Goal: Book appointment/travel/reservation

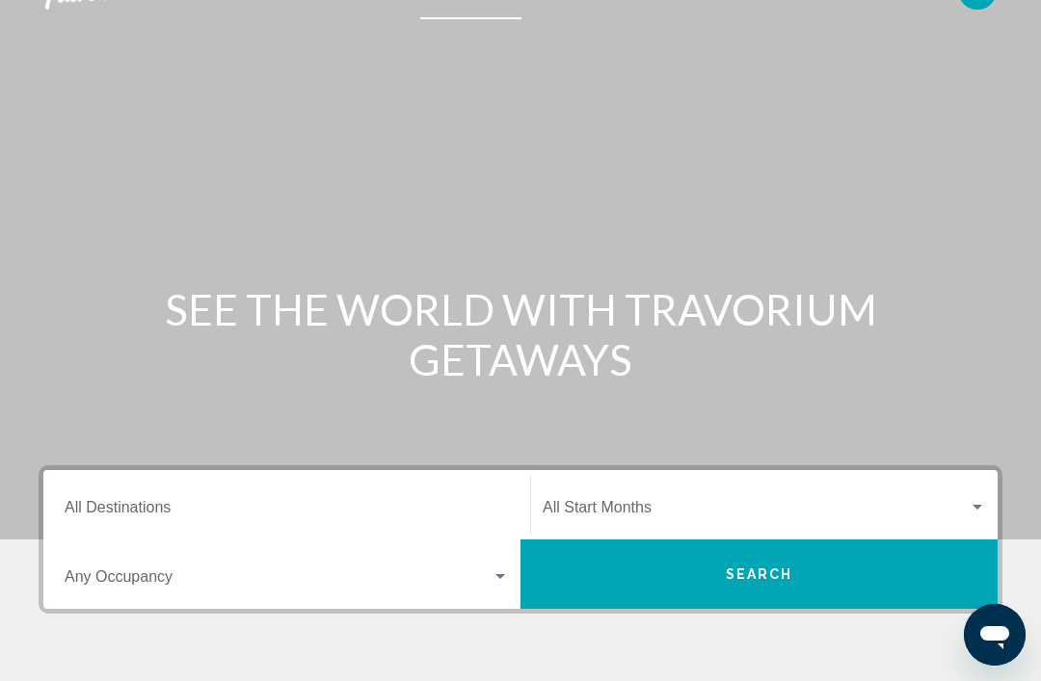
scroll to position [40, 0]
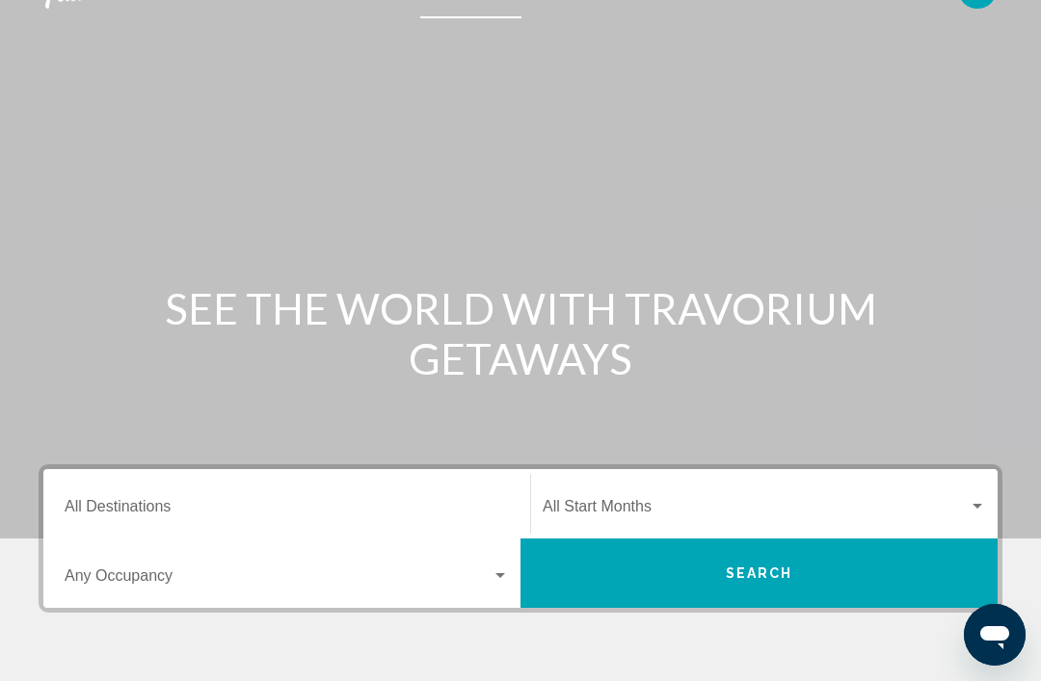
click at [147, 502] on input "Destination All Destinations" at bounding box center [287, 510] width 444 height 17
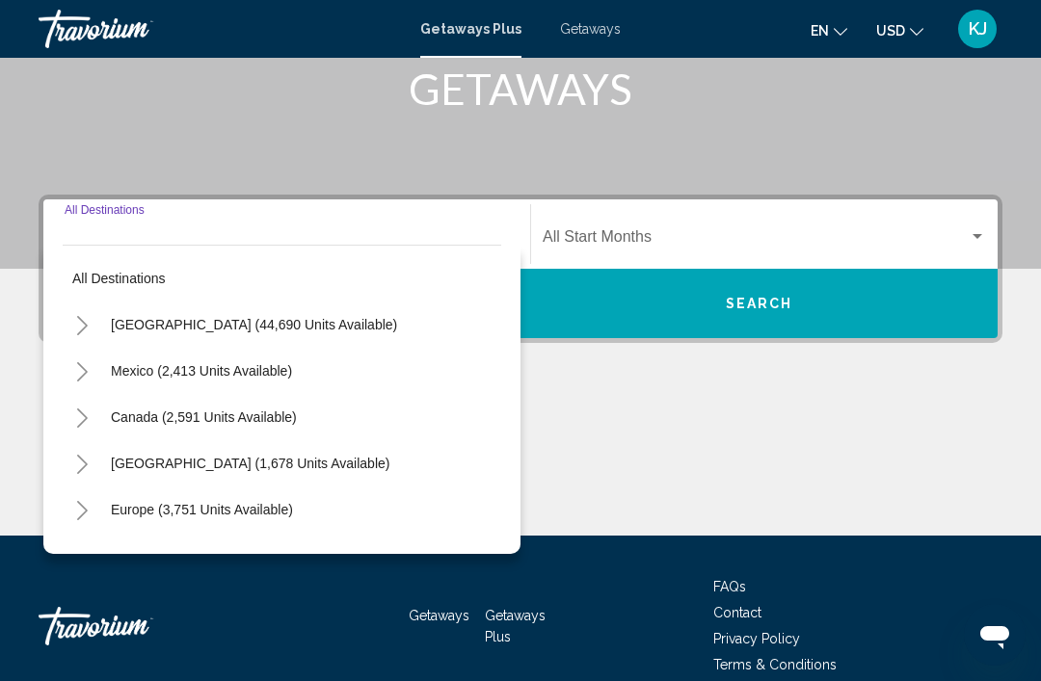
scroll to position [338, 0]
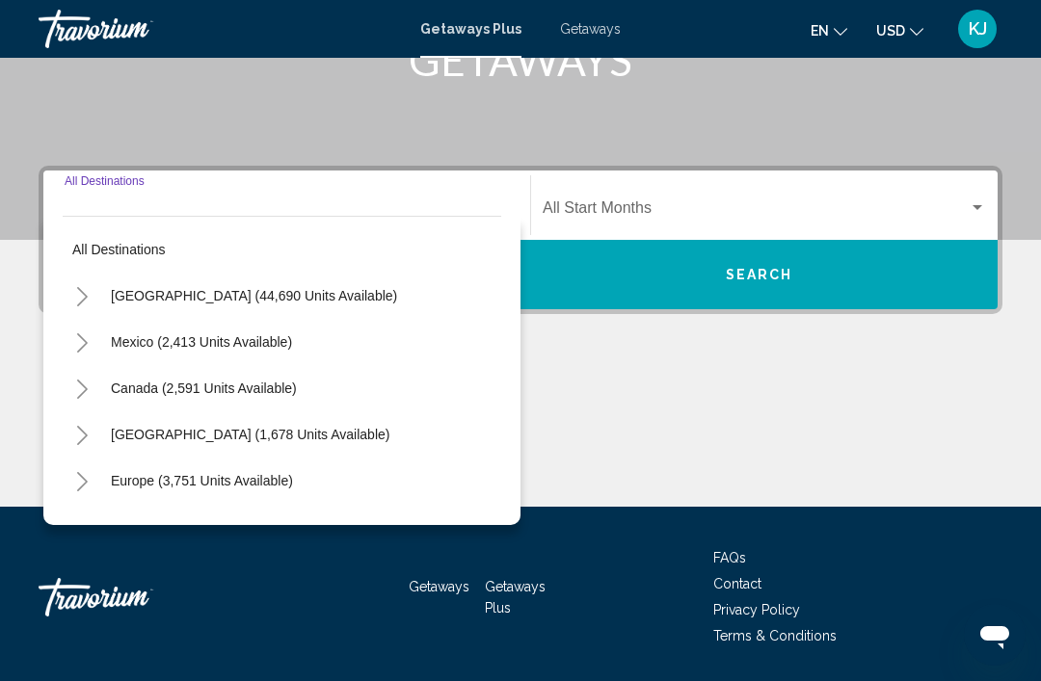
click at [256, 298] on span "[GEOGRAPHIC_DATA] (44,690 units available)" at bounding box center [254, 295] width 286 height 15
type input "**********"
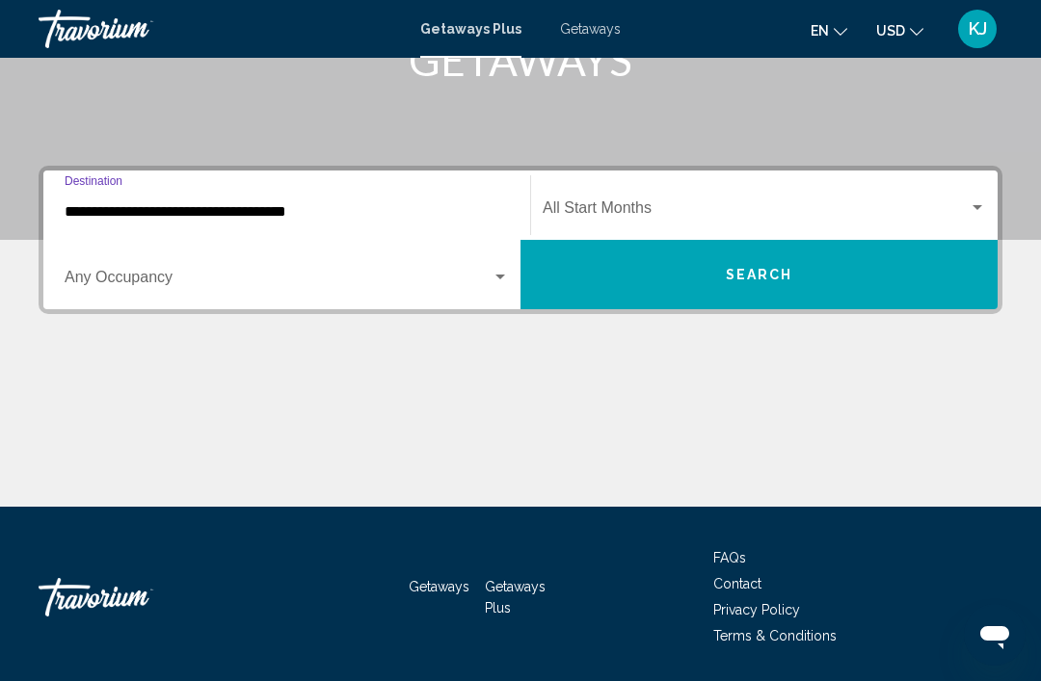
click at [506, 283] on div "Search widget" at bounding box center [500, 277] width 17 height 15
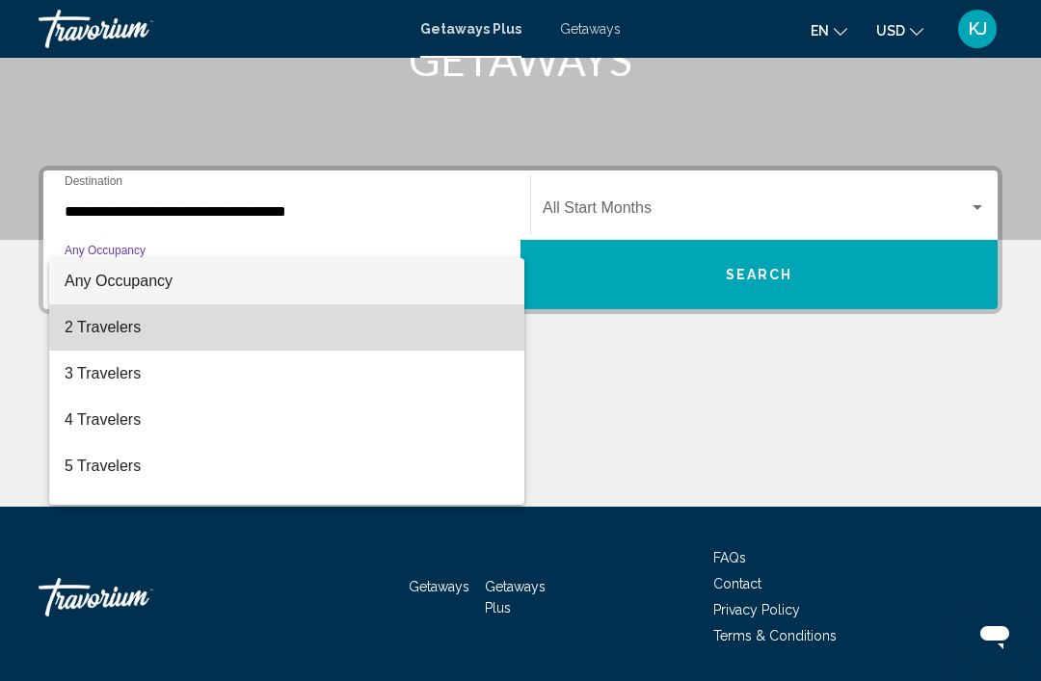
click at [192, 339] on span "2 Travelers" at bounding box center [287, 328] width 444 height 46
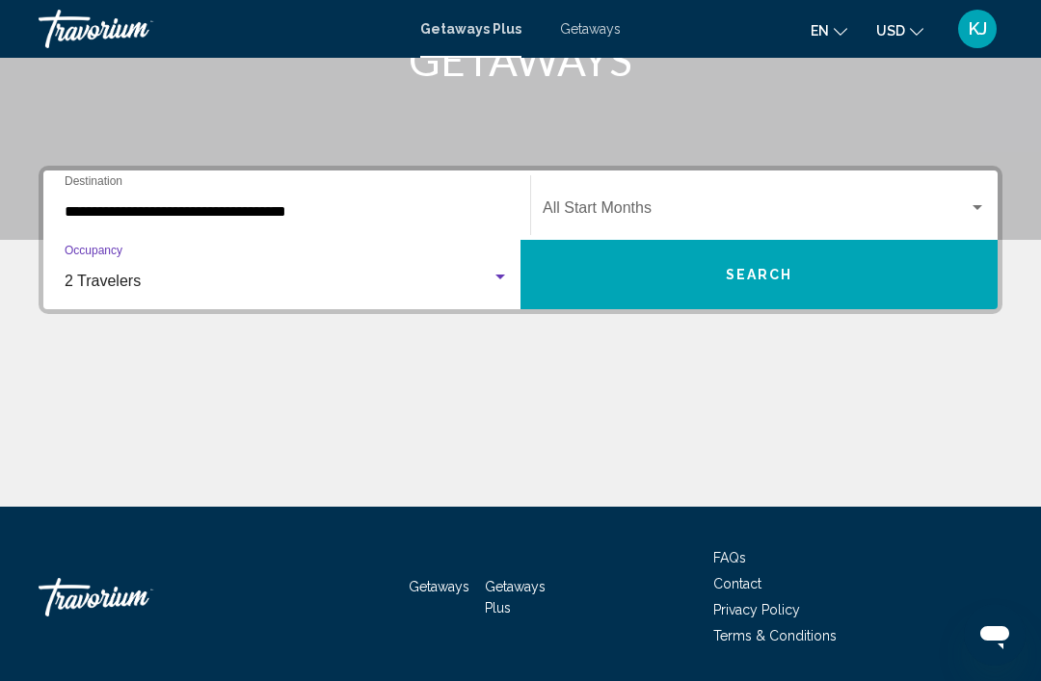
click at [506, 273] on div "Search widget" at bounding box center [500, 277] width 17 height 15
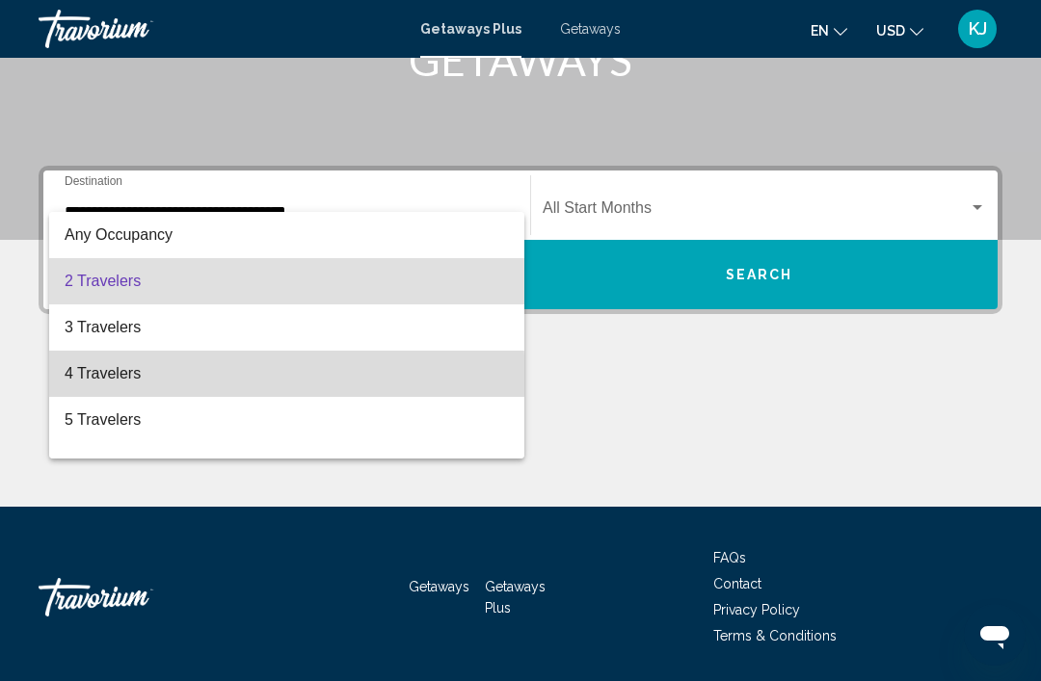
click at [111, 383] on span "4 Travelers" at bounding box center [287, 374] width 444 height 46
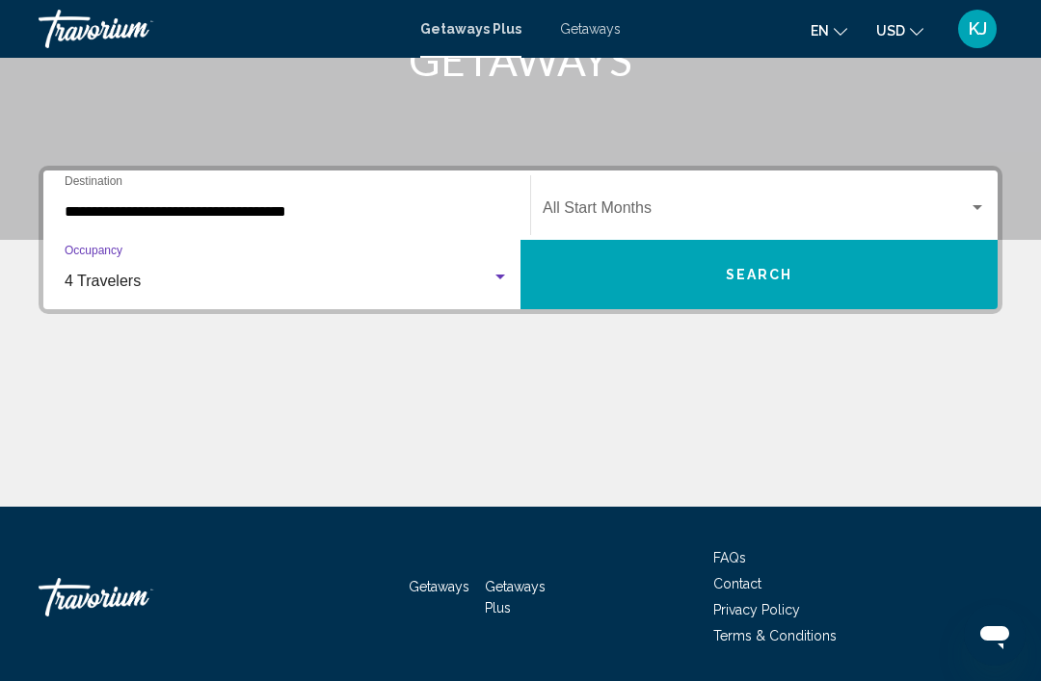
click at [977, 216] on div "Search widget" at bounding box center [764, 211] width 443 height 17
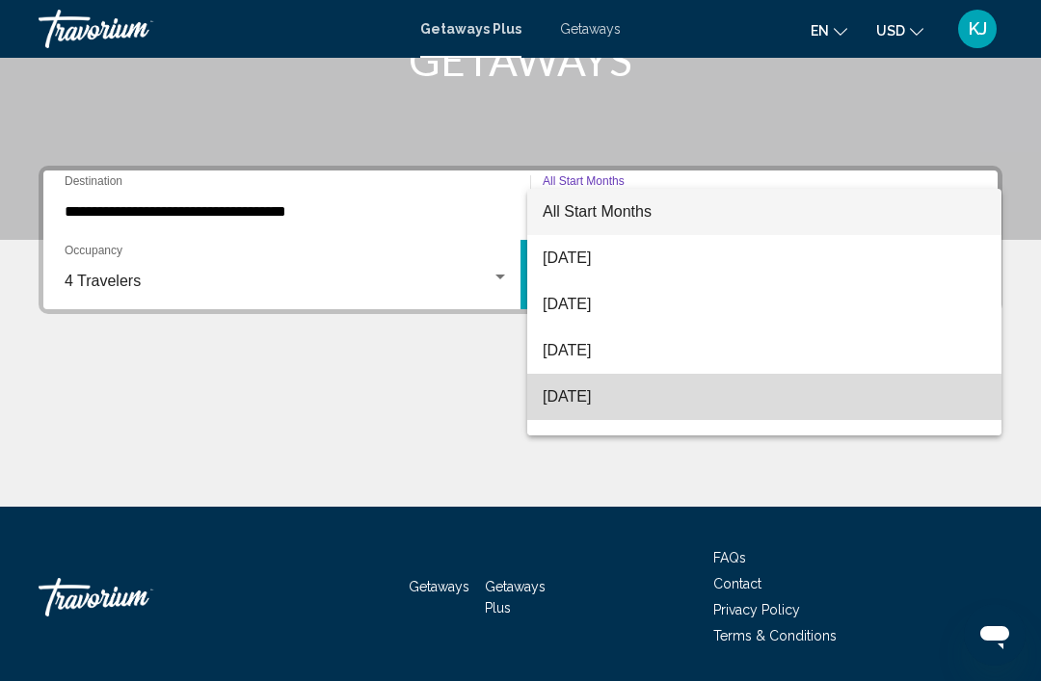
click at [636, 401] on span "[DATE]" at bounding box center [764, 397] width 443 height 46
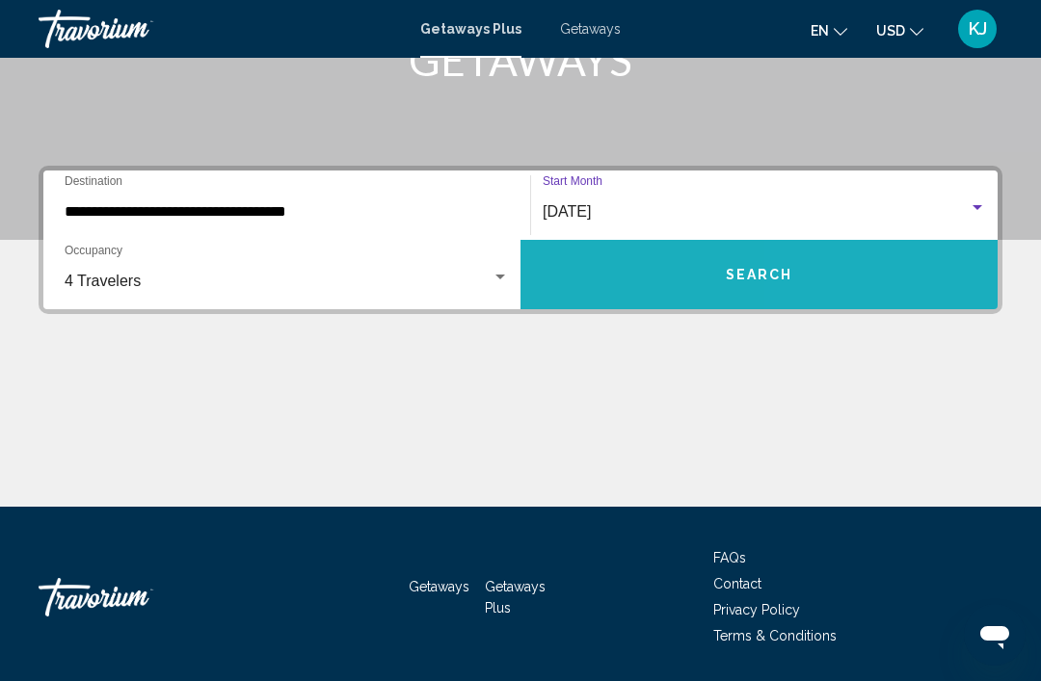
click at [845, 274] on button "Search" at bounding box center [758, 274] width 477 height 69
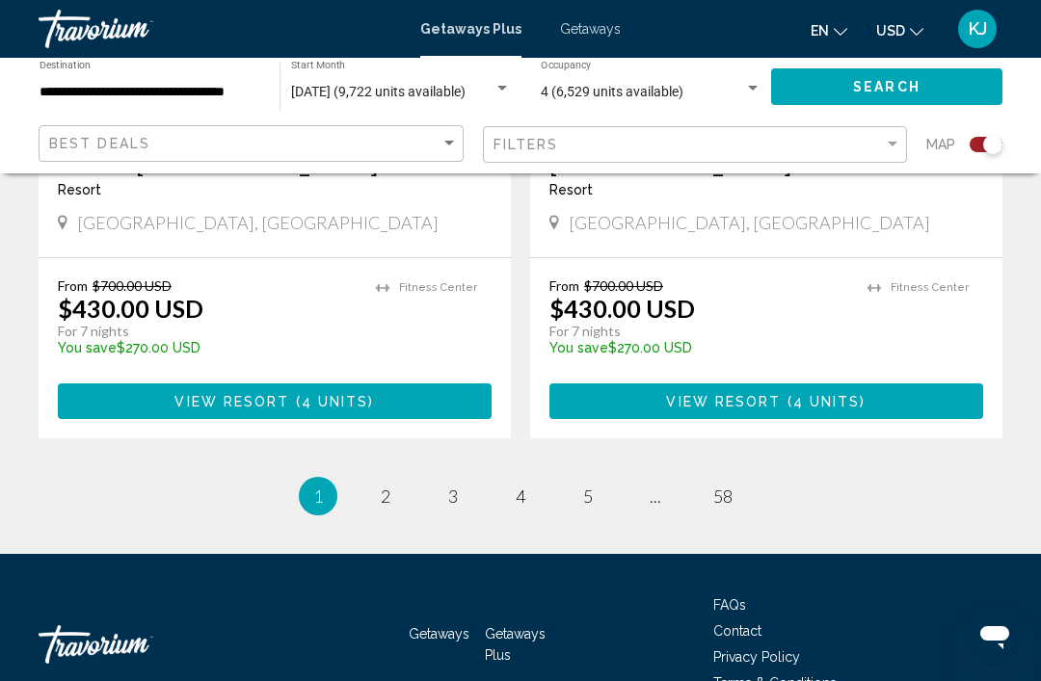
scroll to position [4369, 0]
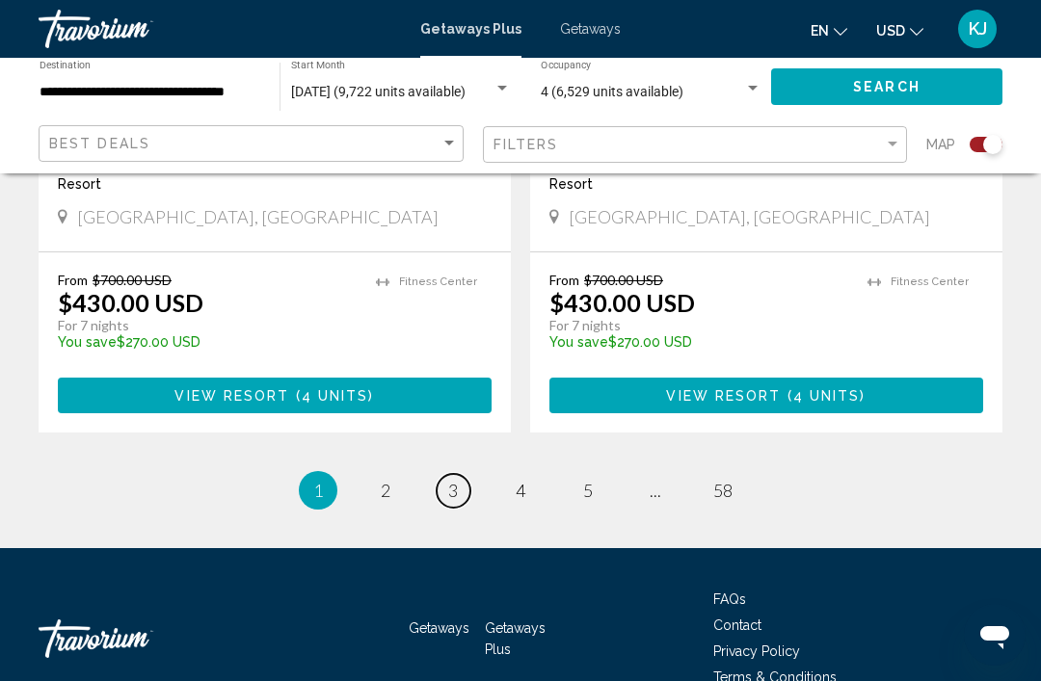
click at [456, 474] on link "page 3" at bounding box center [454, 491] width 34 height 34
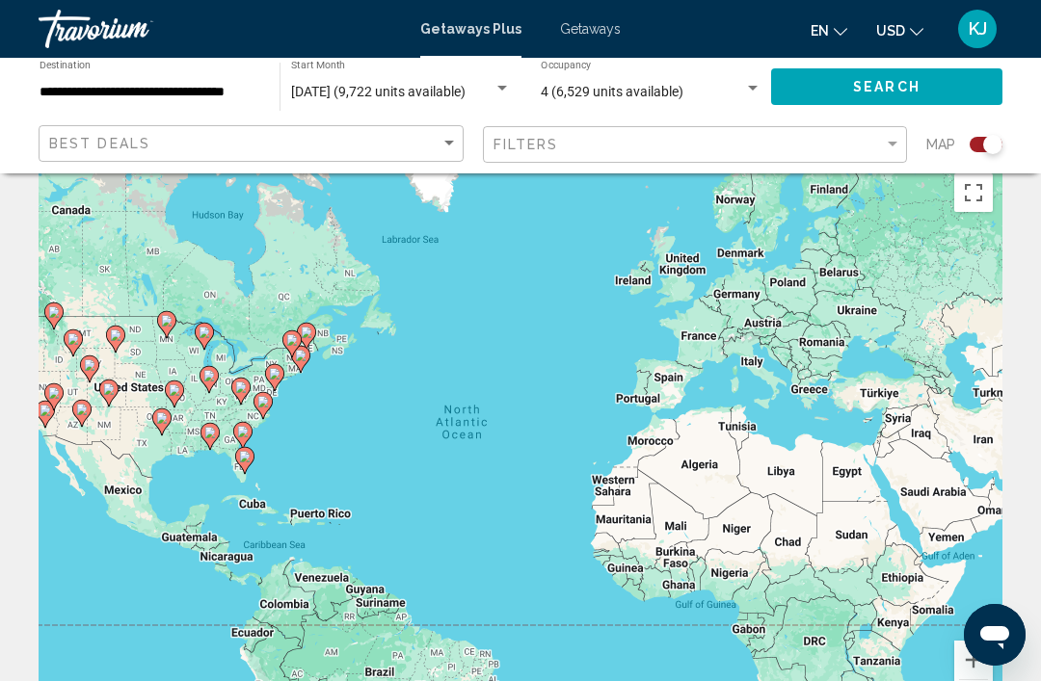
scroll to position [42, 0]
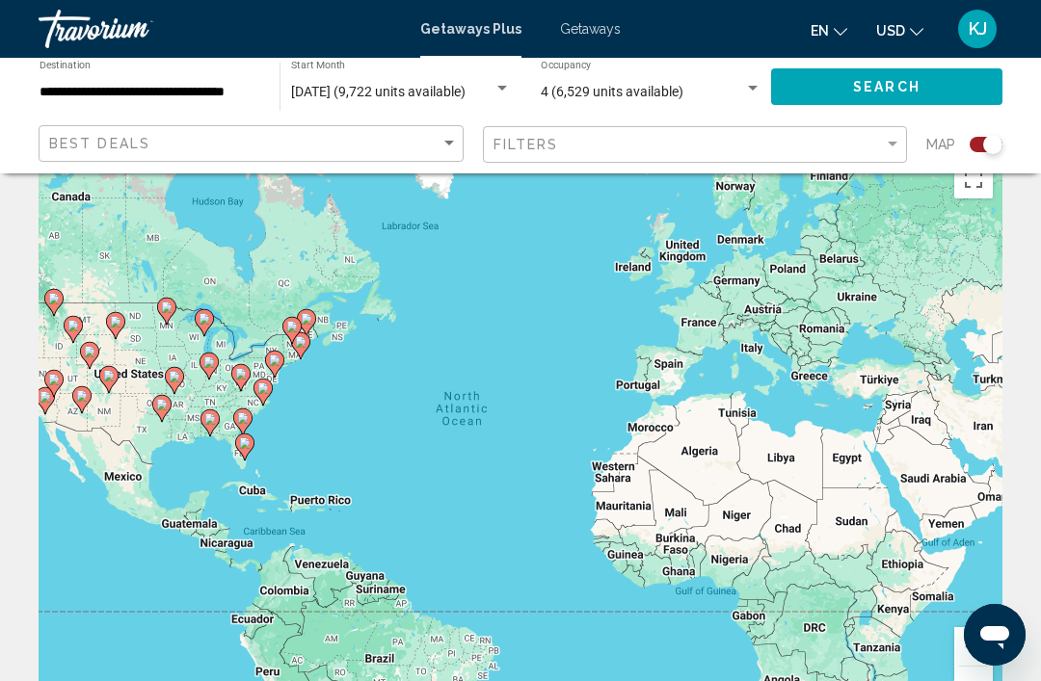
click at [334, 403] on div "To activate drag with keyboard, press Alt + Enter. Once in keyboard drag state,…" at bounding box center [521, 439] width 964 height 578
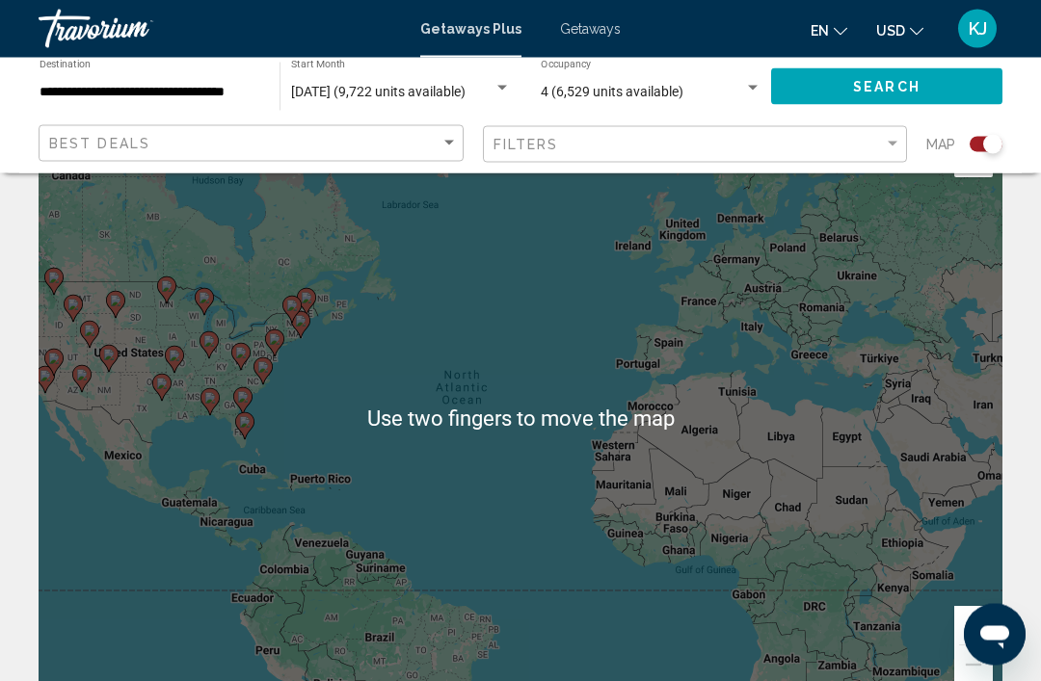
scroll to position [58, 0]
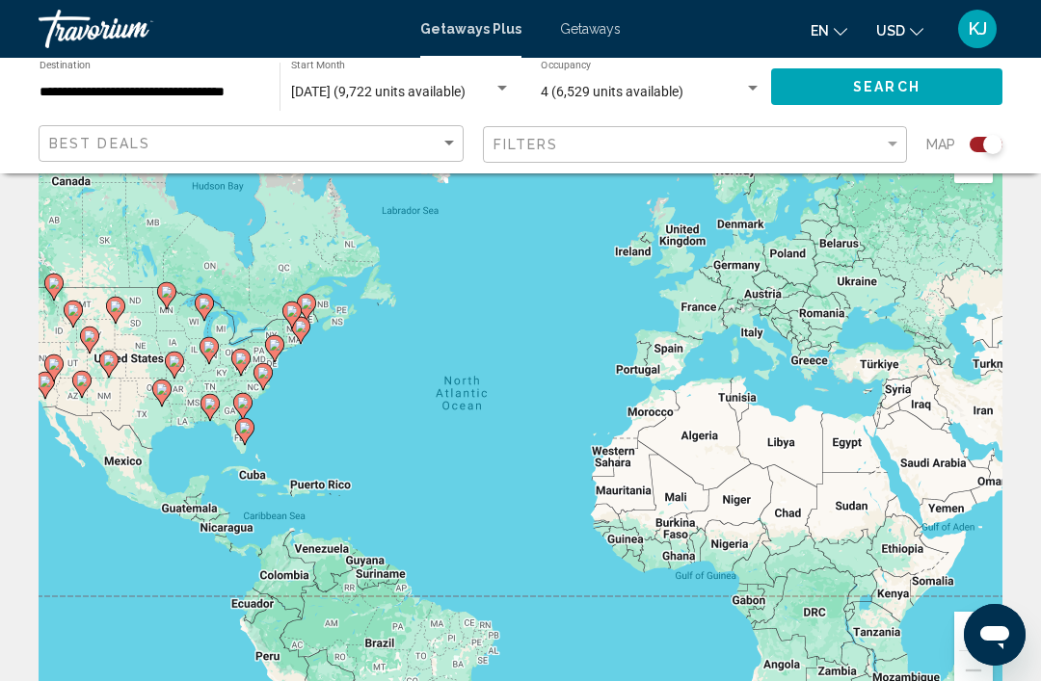
click at [503, 315] on div "To activate drag with keyboard, press Alt + Enter. Once in keyboard drag state,…" at bounding box center [521, 424] width 964 height 578
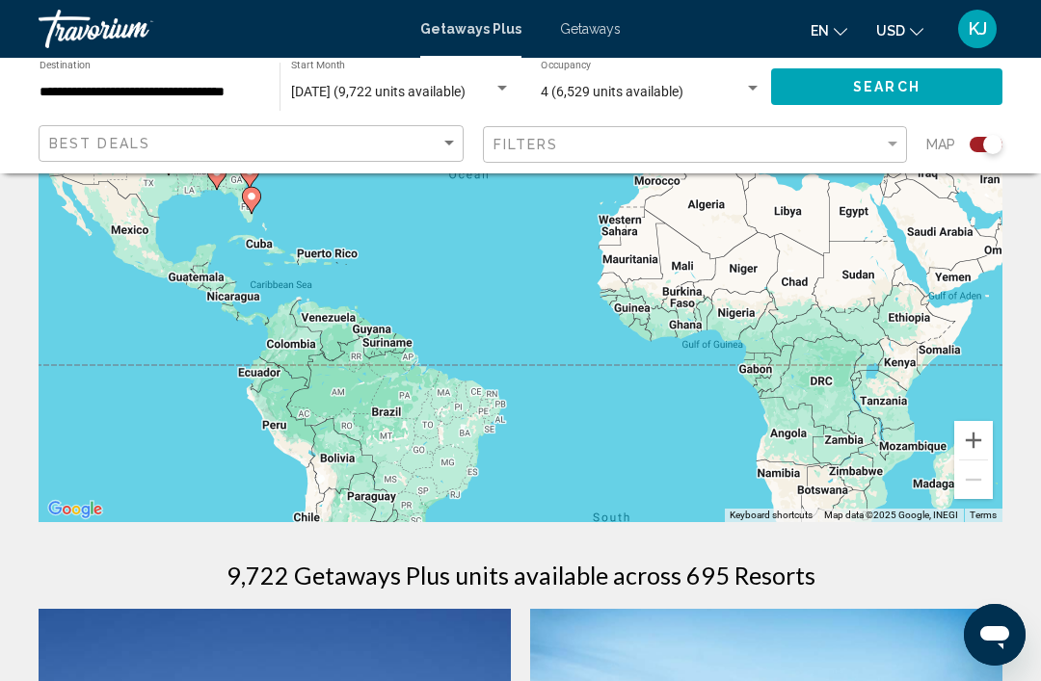
scroll to position [252, 0]
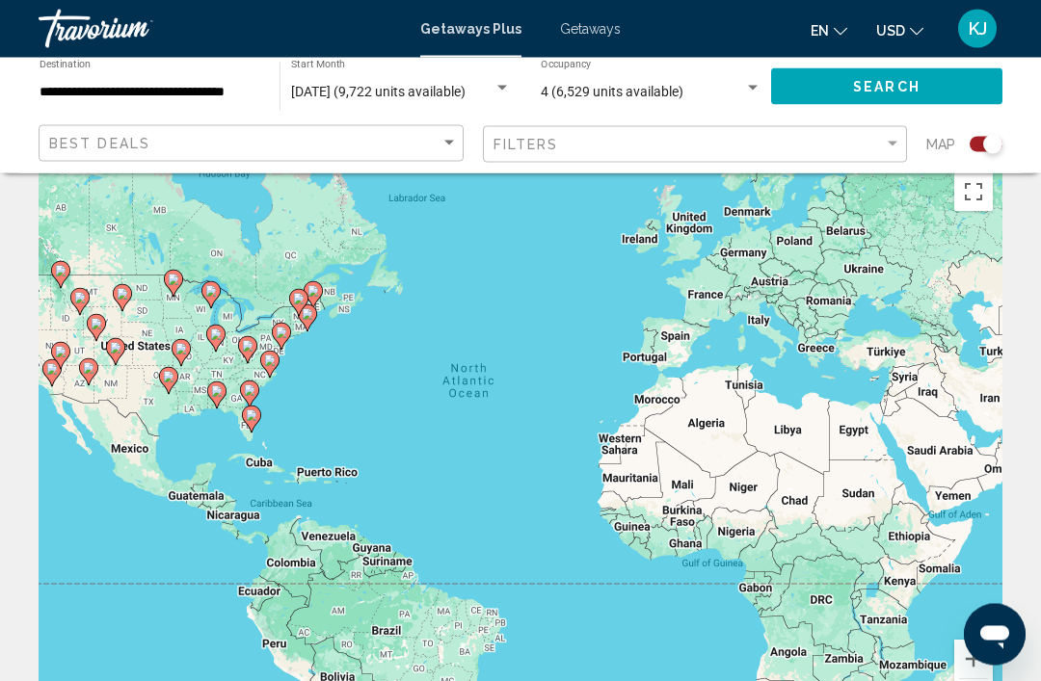
click at [479, 36] on span "Getaways Plus" at bounding box center [470, 28] width 101 height 15
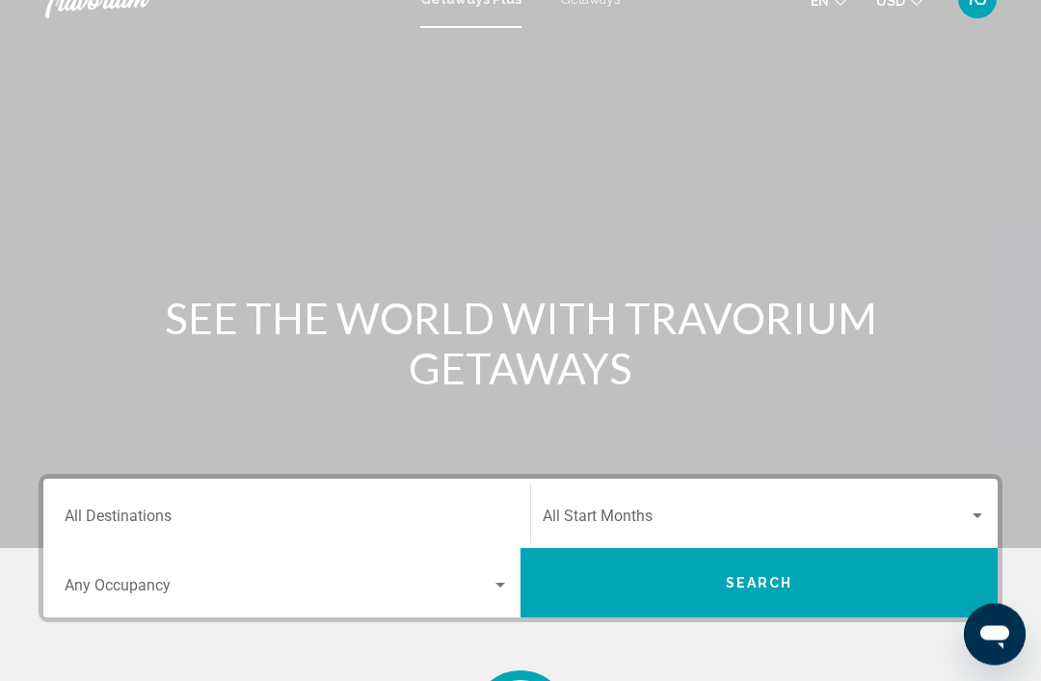
scroll to position [30, 0]
click at [136, 527] on input "Destination All Destinations" at bounding box center [287, 520] width 444 height 17
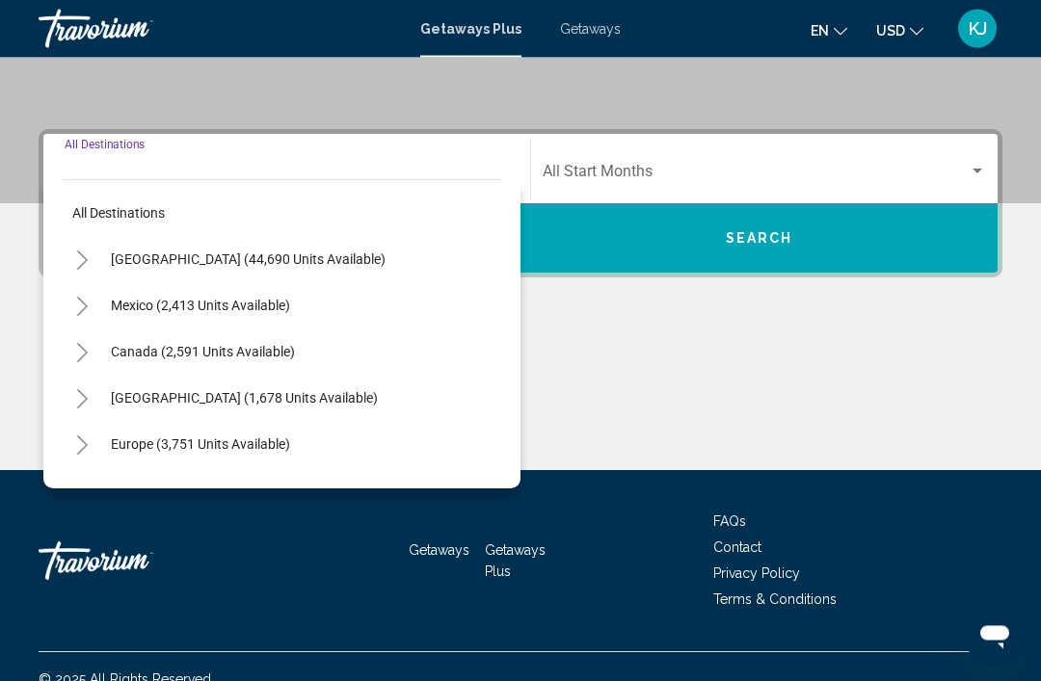
scroll to position [400, 0]
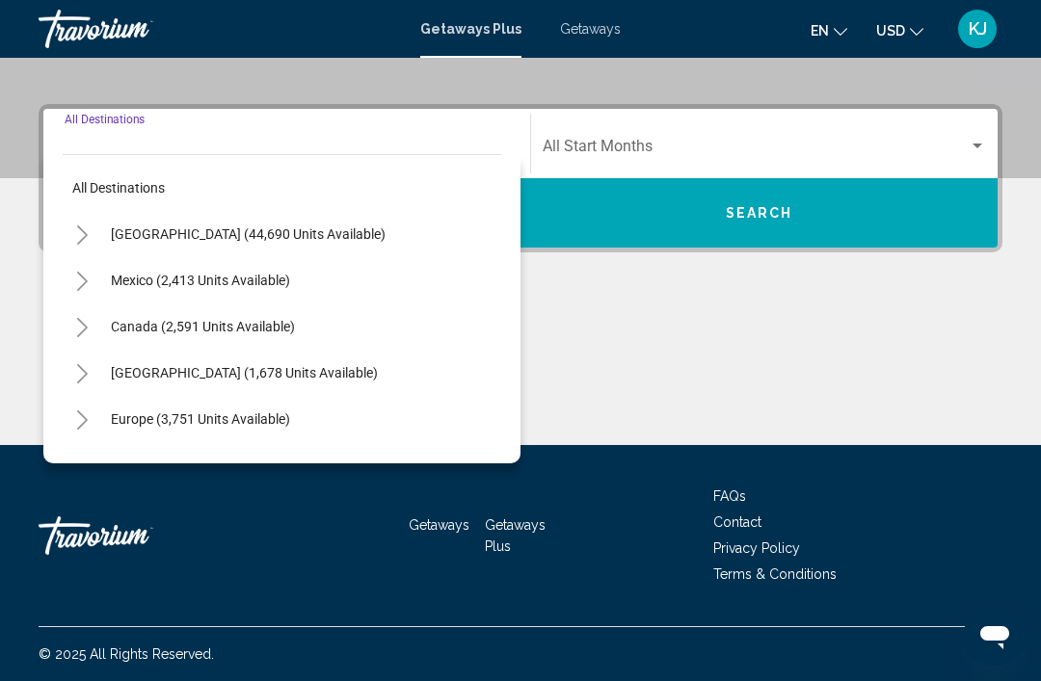
click at [188, 240] on span "[GEOGRAPHIC_DATA] (44,690 units available)" at bounding box center [248, 233] width 275 height 15
type input "**********"
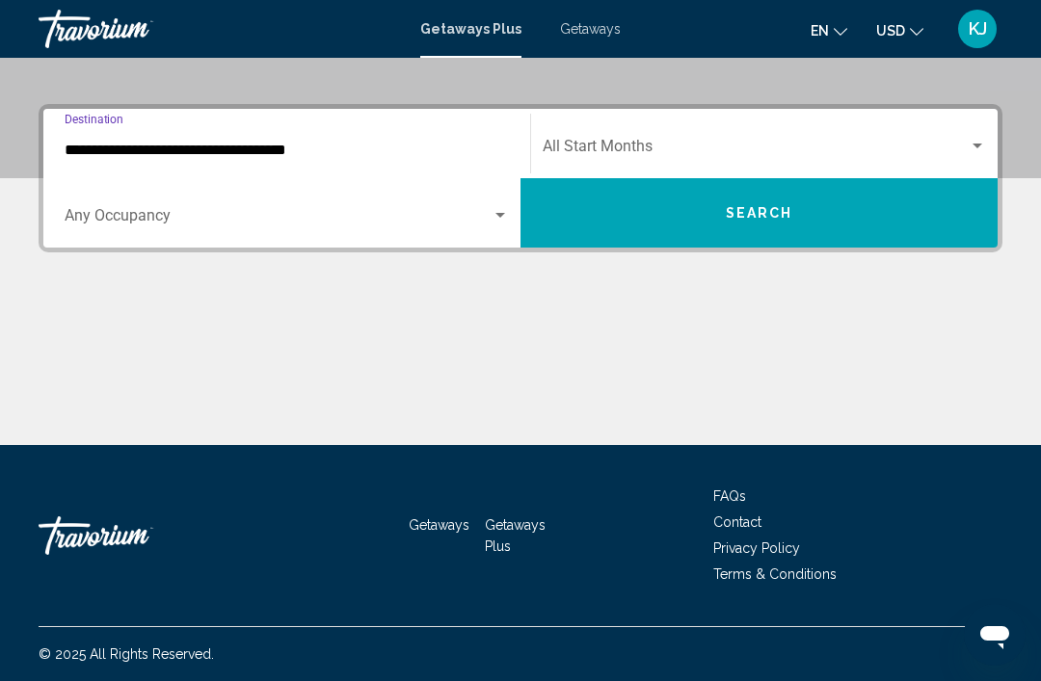
click at [970, 153] on div "Search widget" at bounding box center [977, 146] width 17 height 15
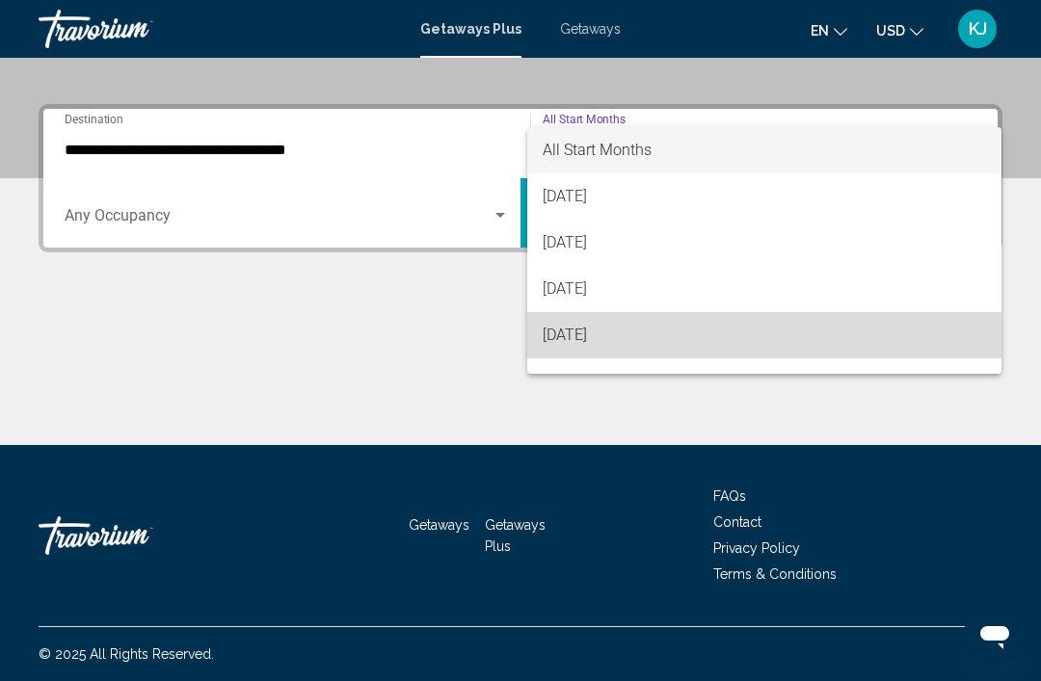
click at [625, 345] on span "[DATE]" at bounding box center [764, 335] width 443 height 46
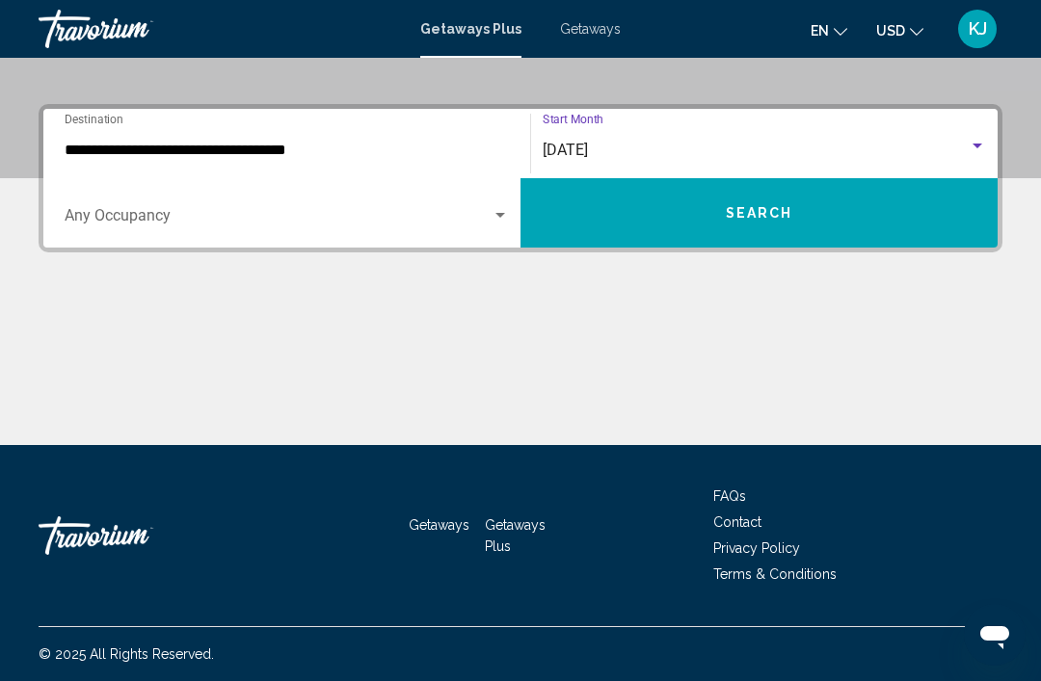
click at [496, 218] on div "Search widget" at bounding box center [500, 215] width 10 height 5
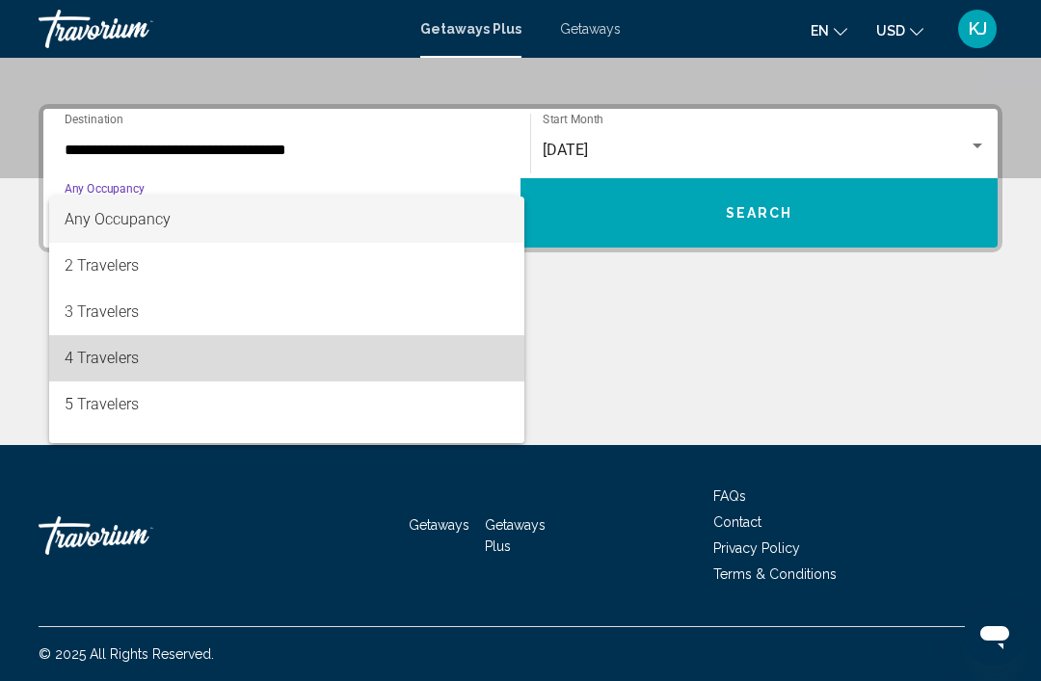
click at [127, 363] on span "4 Travelers" at bounding box center [287, 358] width 444 height 46
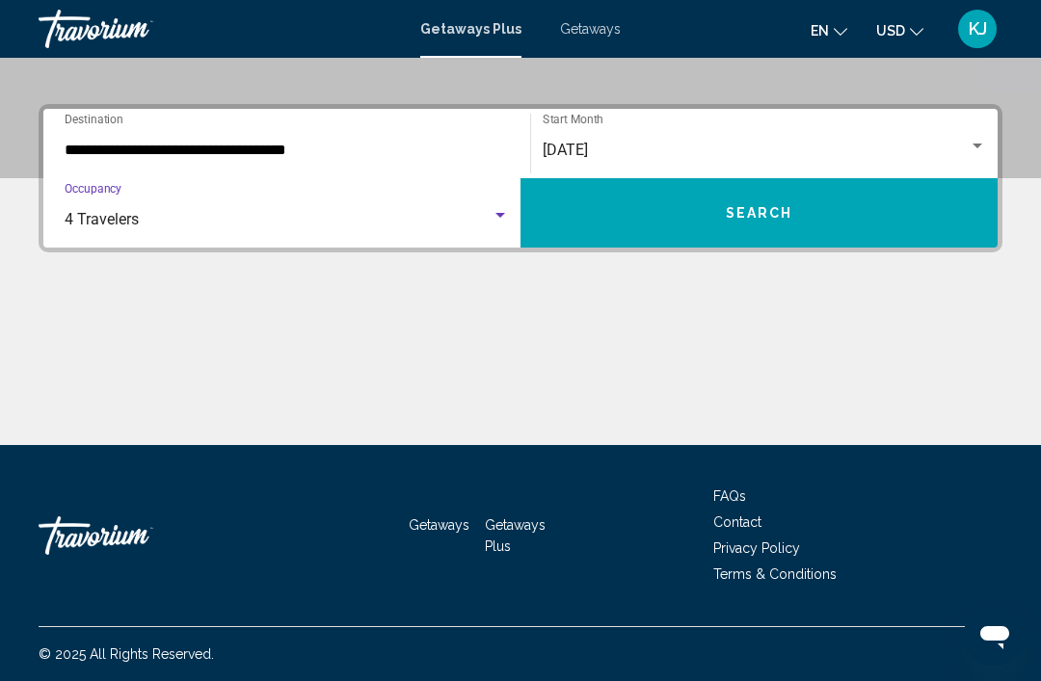
click at [847, 224] on button "Search" at bounding box center [758, 212] width 477 height 69
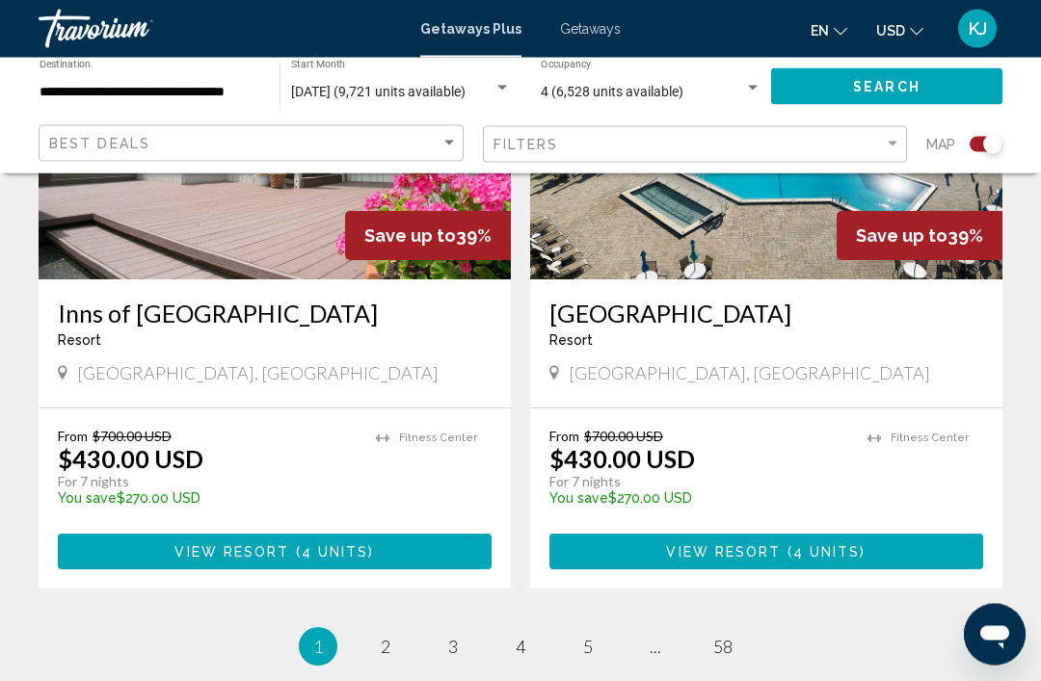
scroll to position [4219, 0]
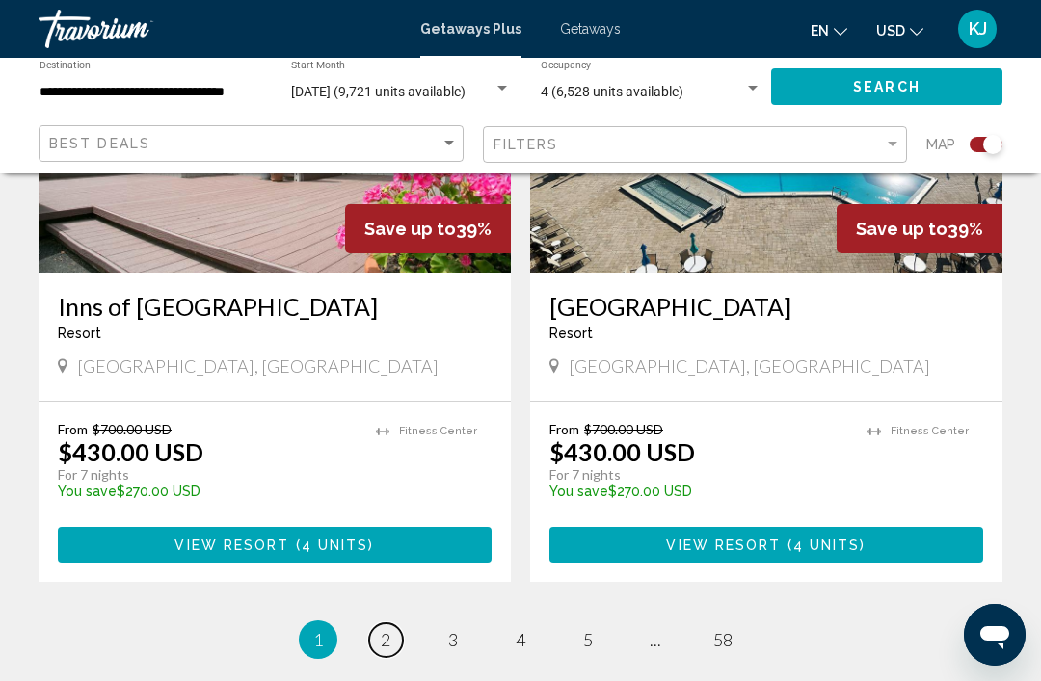
click at [385, 624] on link "page 2" at bounding box center [386, 641] width 34 height 34
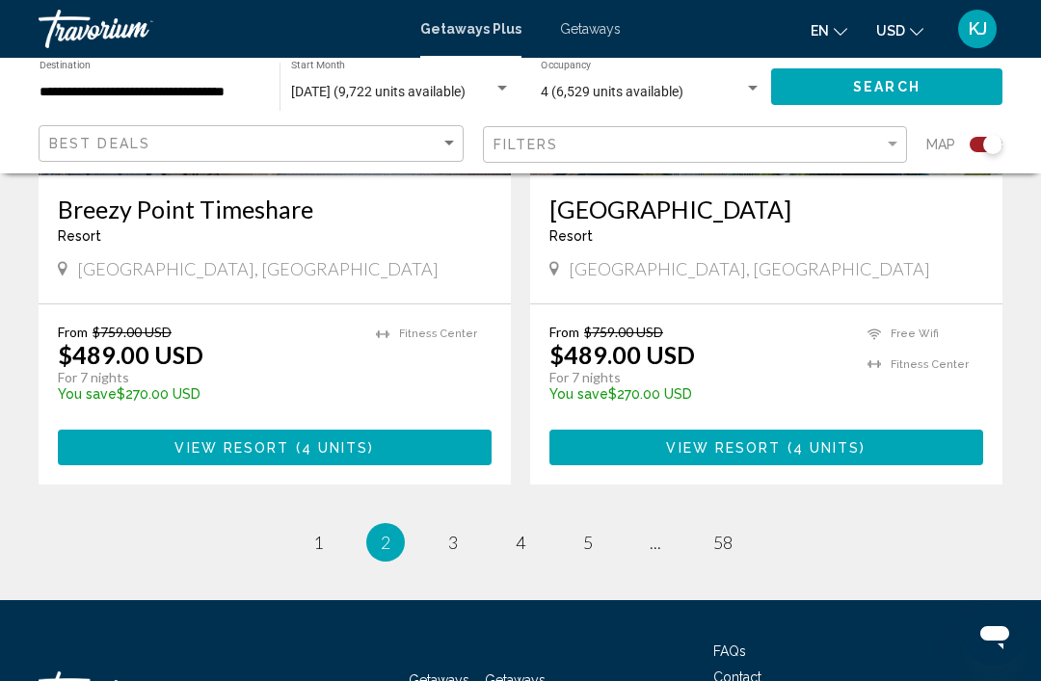
scroll to position [4369, 0]
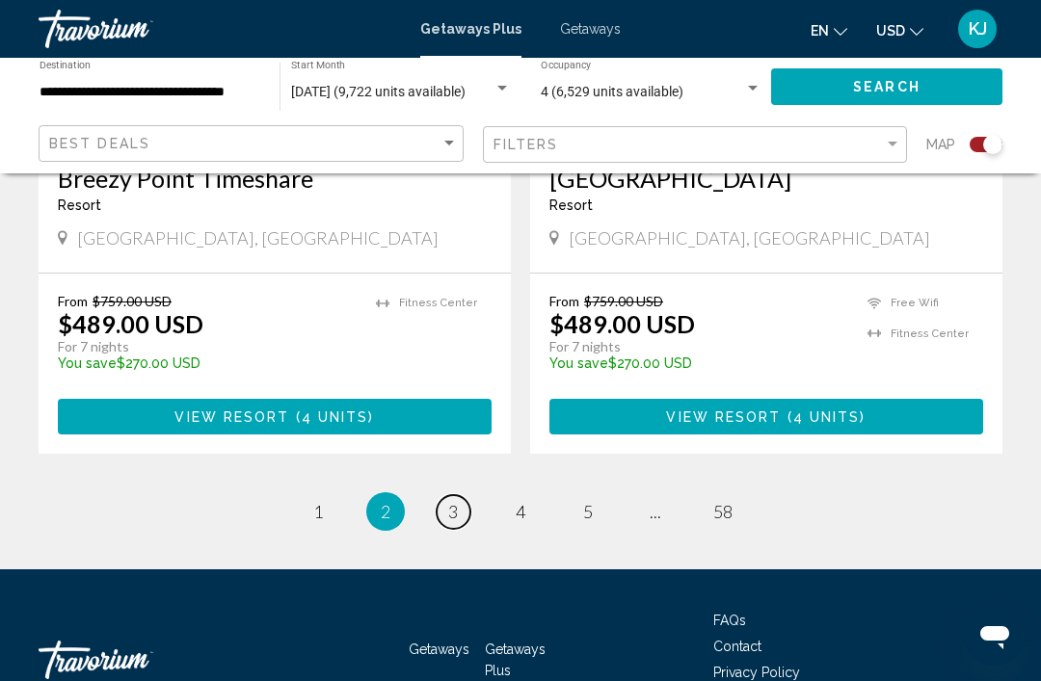
click at [465, 495] on link "page 3" at bounding box center [454, 512] width 34 height 34
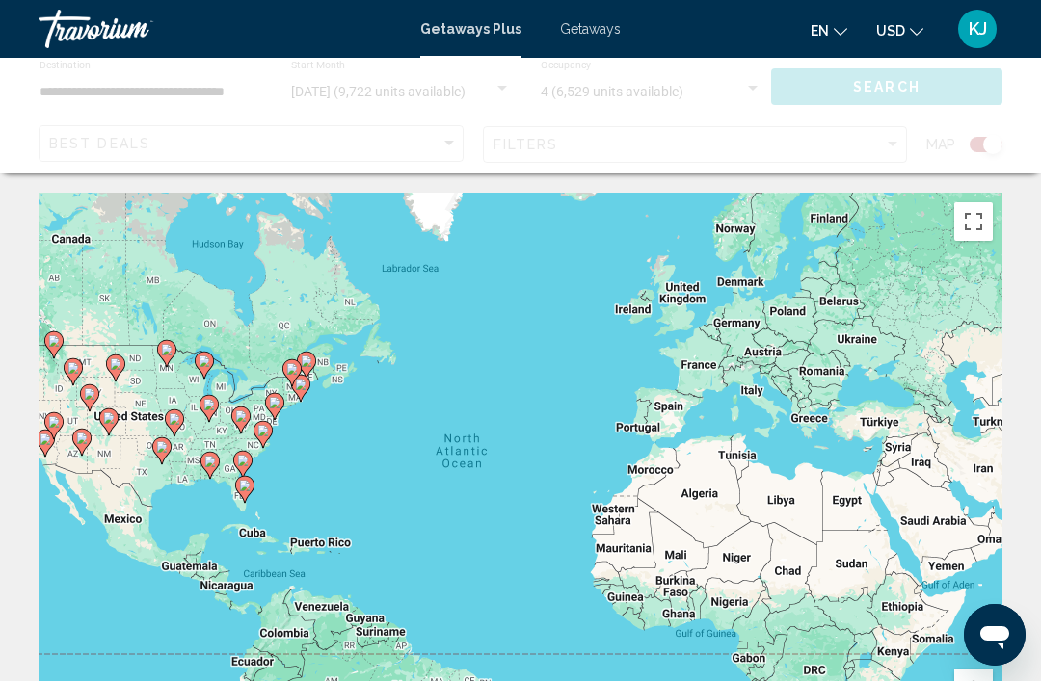
click at [752, 512] on div "To activate drag with keyboard, press Alt + Enter. Once in keyboard drag state,…" at bounding box center [521, 482] width 964 height 578
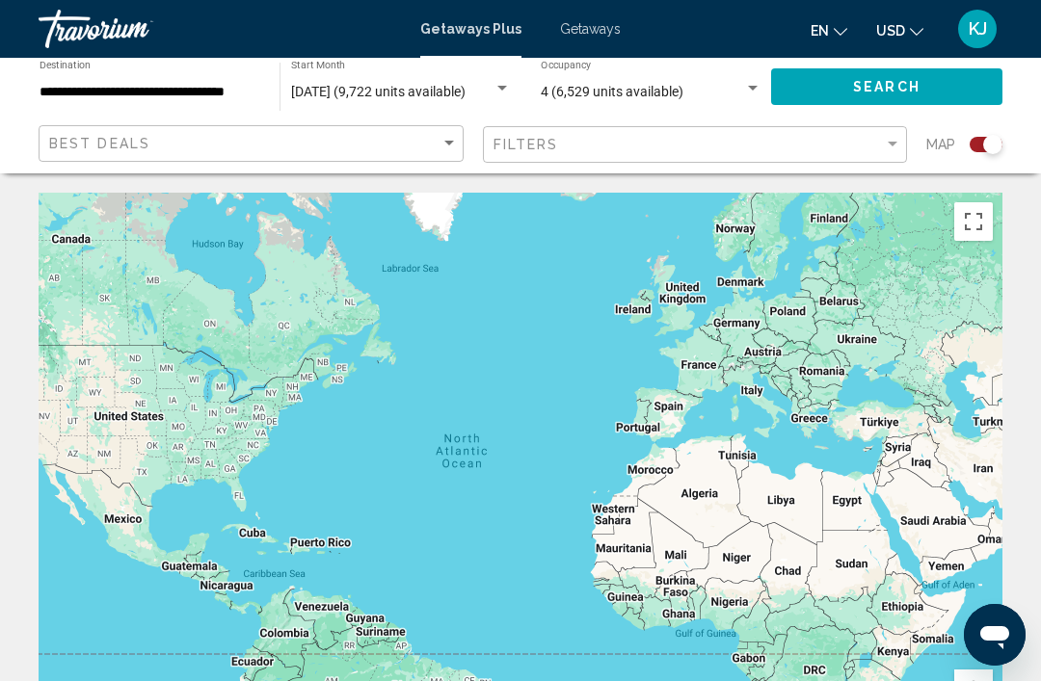
scroll to position [28, 0]
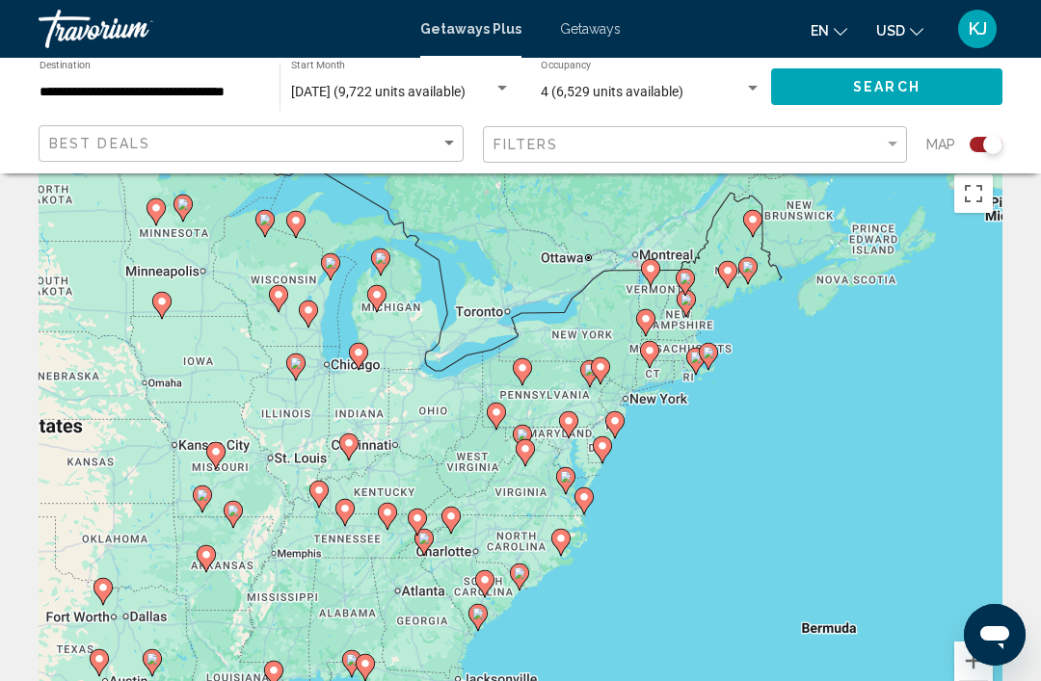
type input "**********"
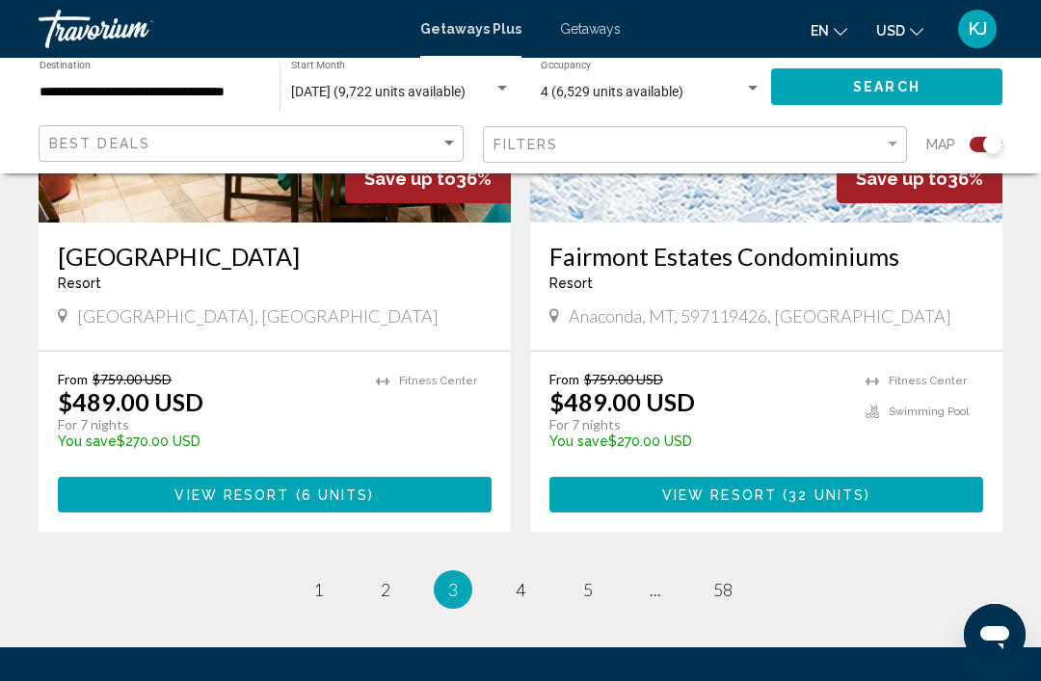
scroll to position [4455, 0]
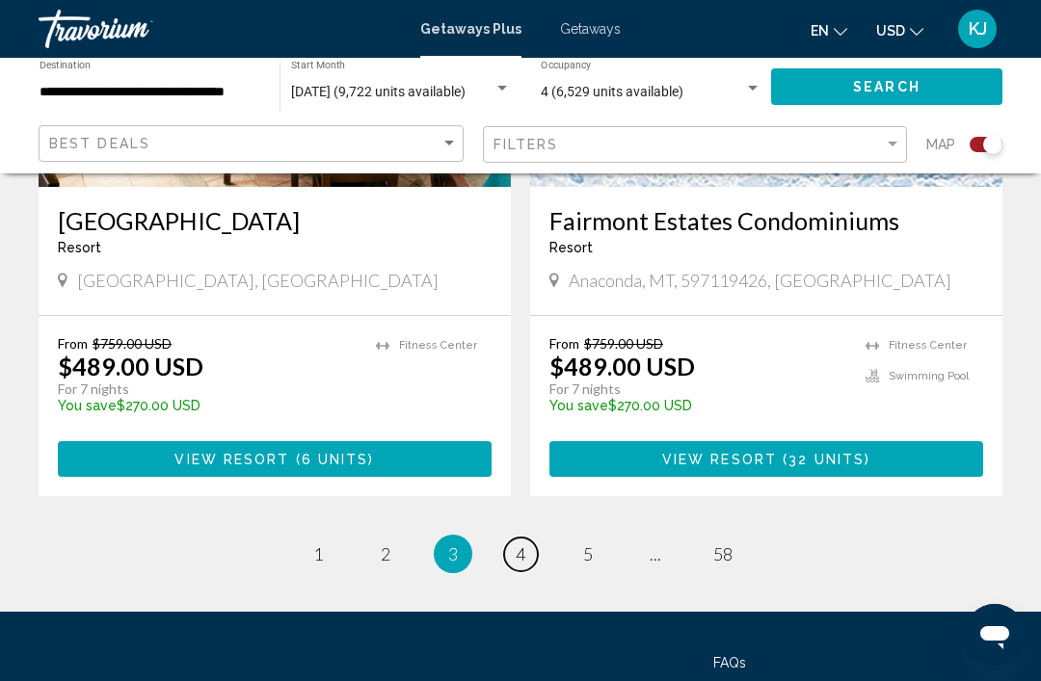
click at [530, 538] on link "page 4" at bounding box center [521, 555] width 34 height 34
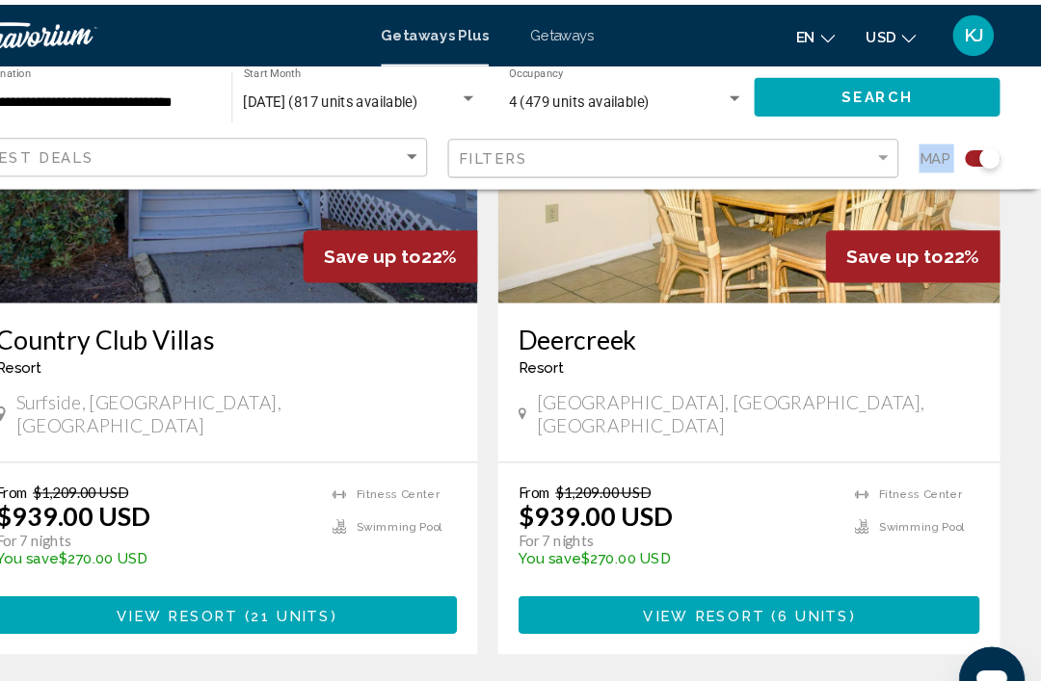
scroll to position [4301, 0]
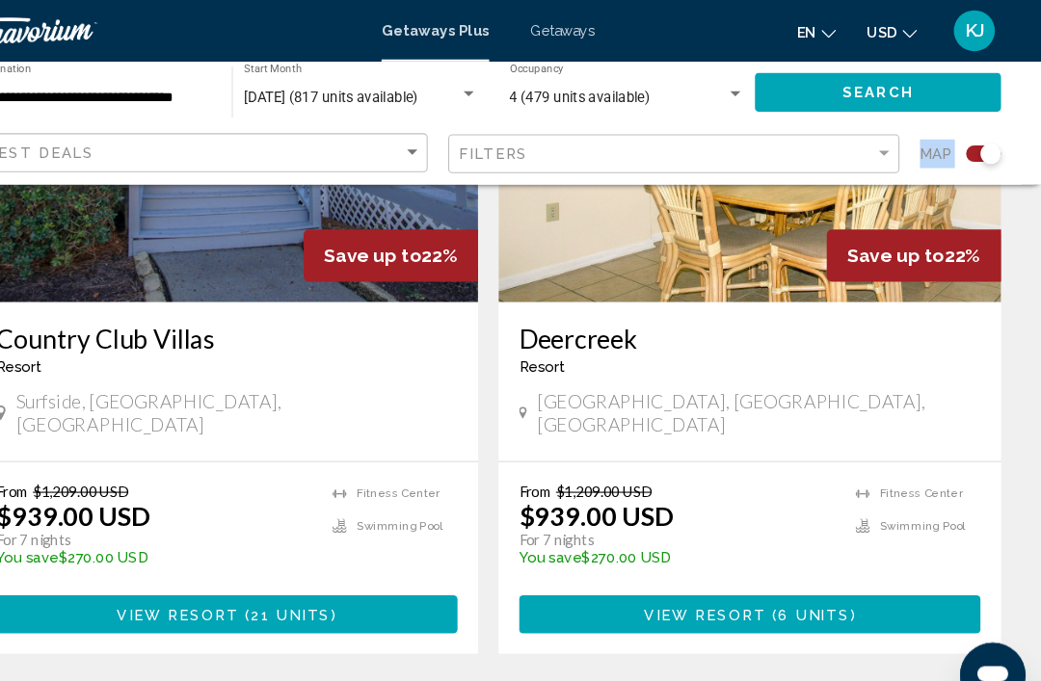
click at [437, 656] on link "page 2" at bounding box center [454, 673] width 34 height 34
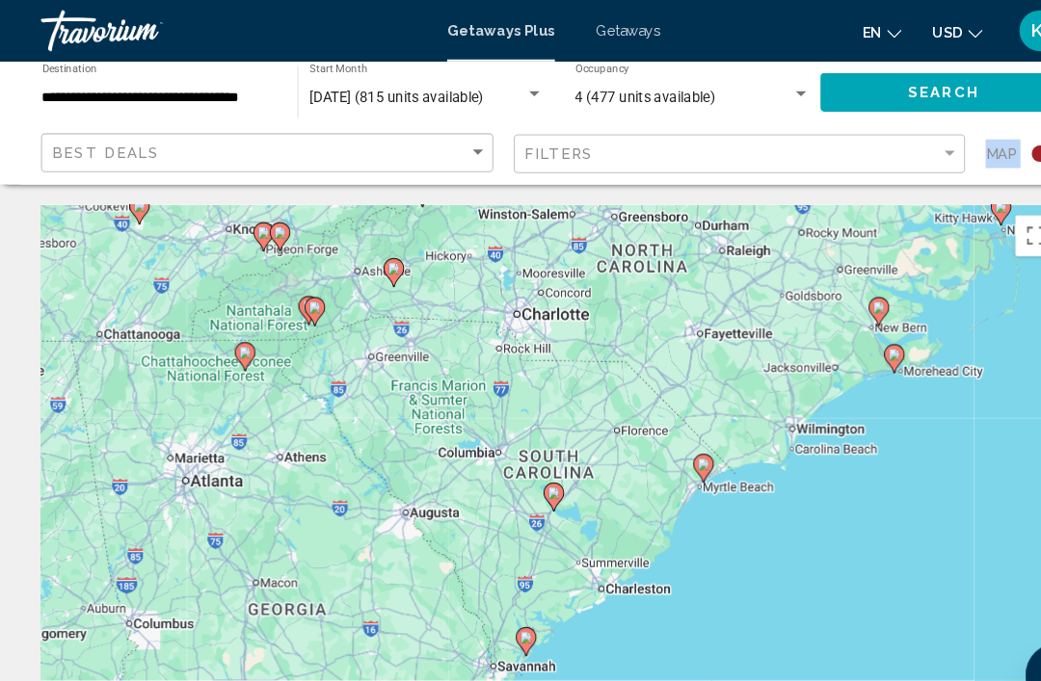
click at [468, 511] on div "To navigate, press the arrow keys. To activate drag with keyboard, press Alt + …" at bounding box center [521, 482] width 964 height 578
click at [467, 527] on div "To navigate, press the arrow keys. To activate drag with keyboard, press Alt + …" at bounding box center [521, 482] width 964 height 578
click at [490, 30] on span "Getaways Plus" at bounding box center [470, 28] width 101 height 15
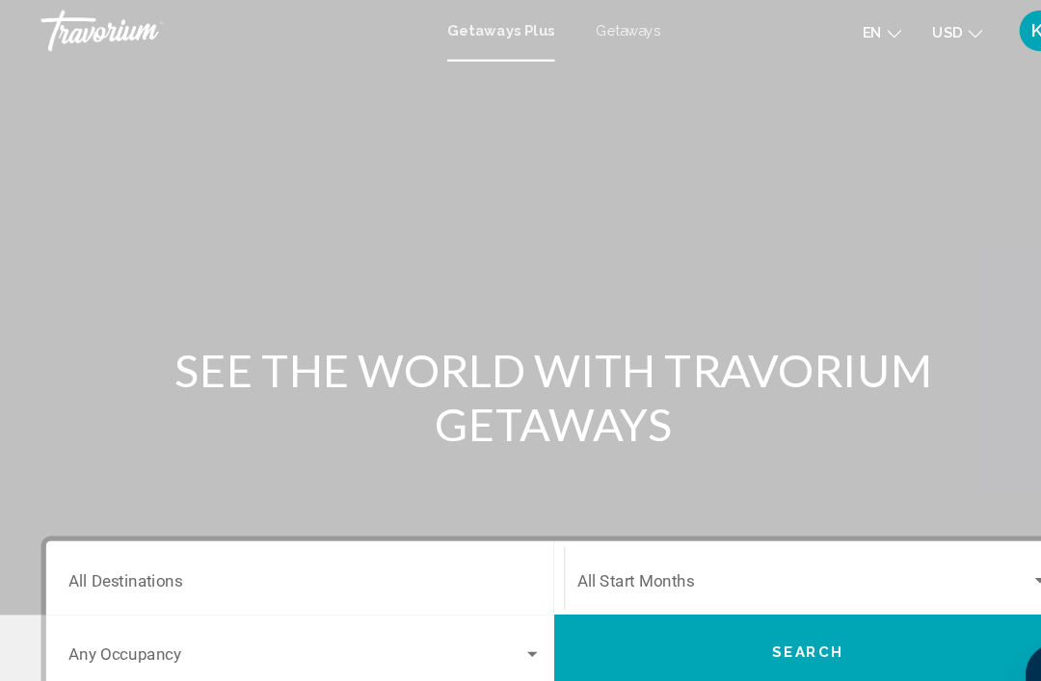
click at [593, 32] on span "Getaways" at bounding box center [590, 28] width 61 height 15
click at [165, 572] on div "Destination All Destinations" at bounding box center [287, 544] width 444 height 61
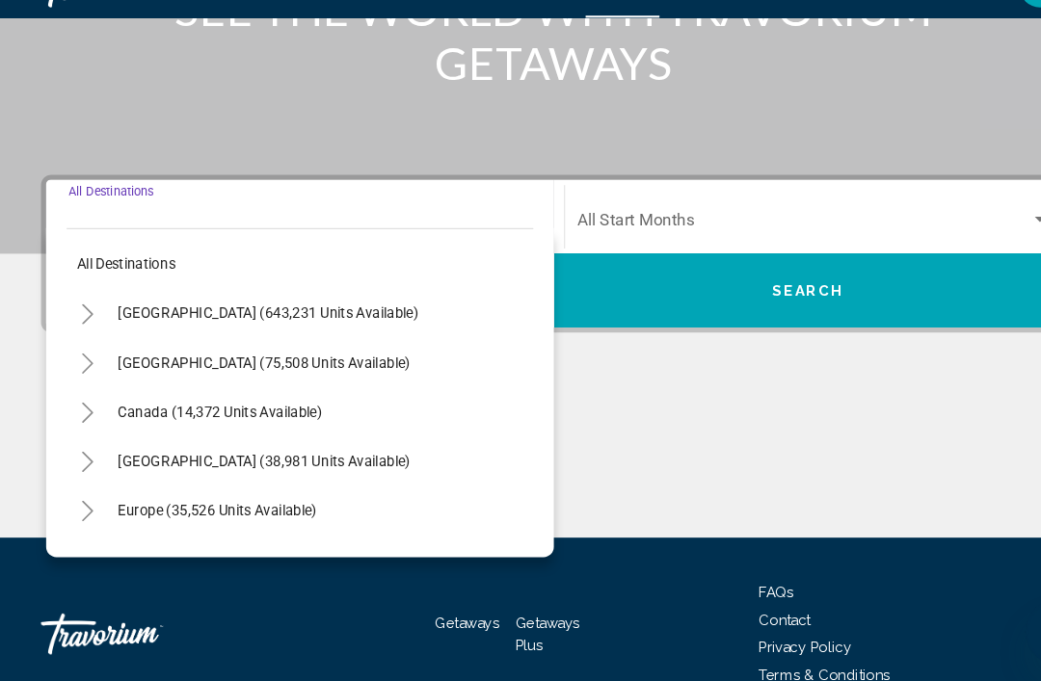
scroll to position [400, 0]
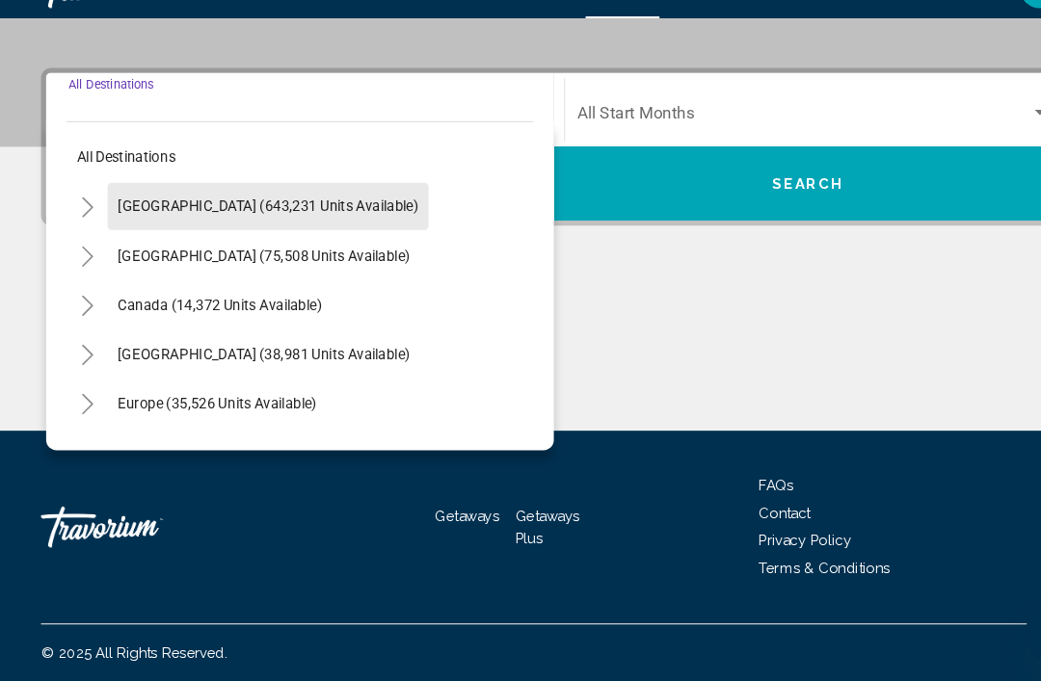
click at [267, 226] on span "[GEOGRAPHIC_DATA] (643,231 units available)" at bounding box center [252, 233] width 282 height 15
type input "**********"
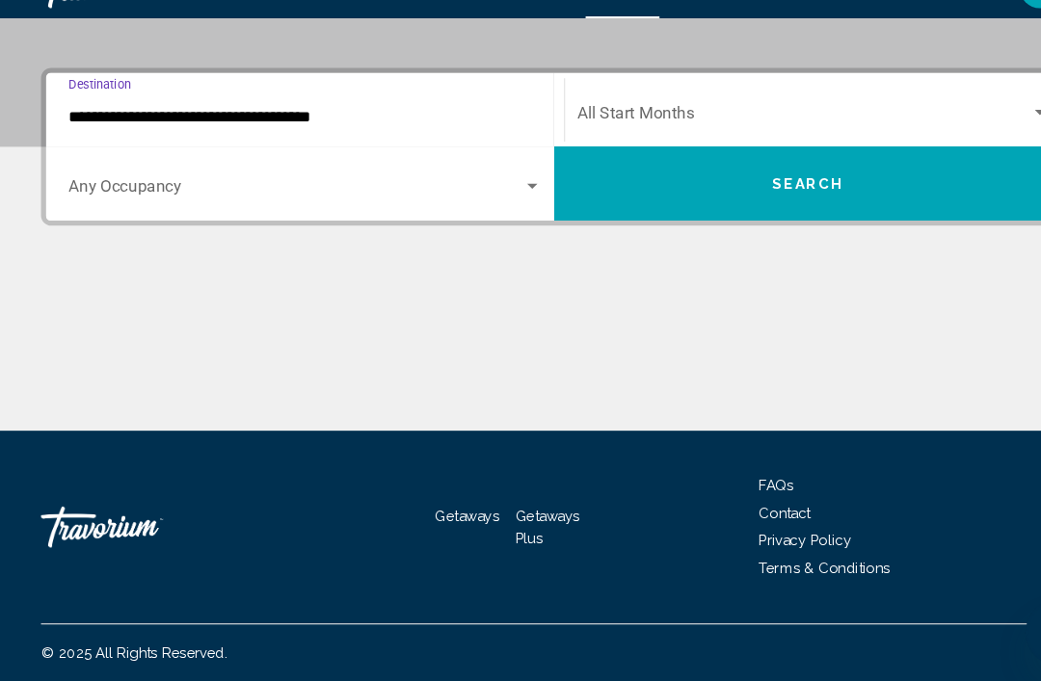
click at [506, 208] on div "Search widget" at bounding box center [500, 215] width 17 height 15
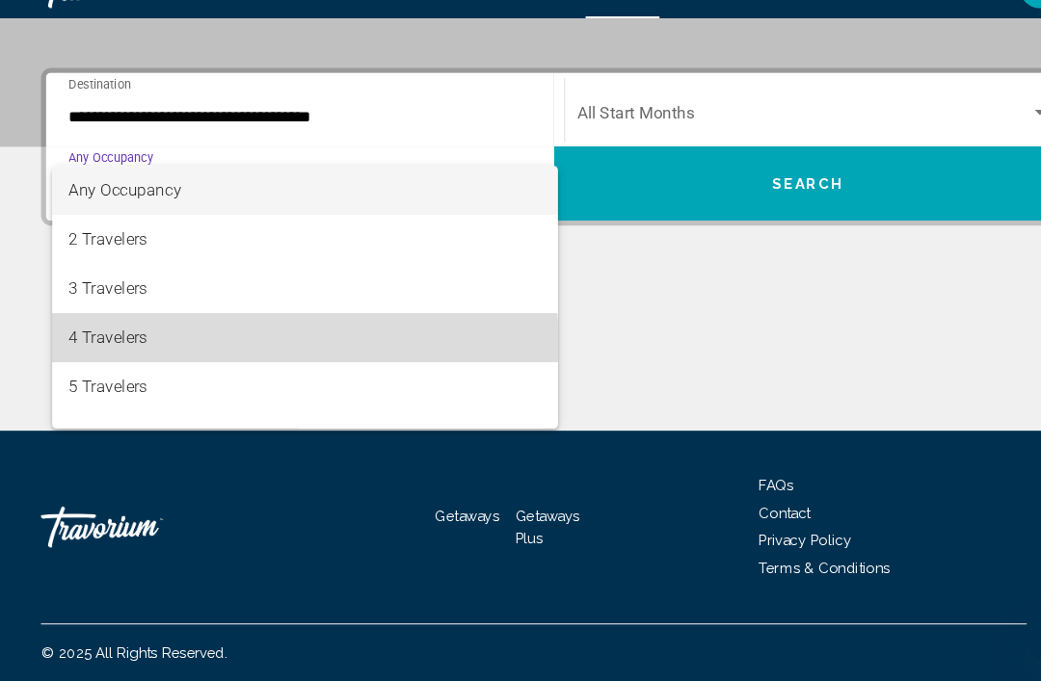
click at [138, 335] on span "4 Travelers" at bounding box center [287, 358] width 444 height 46
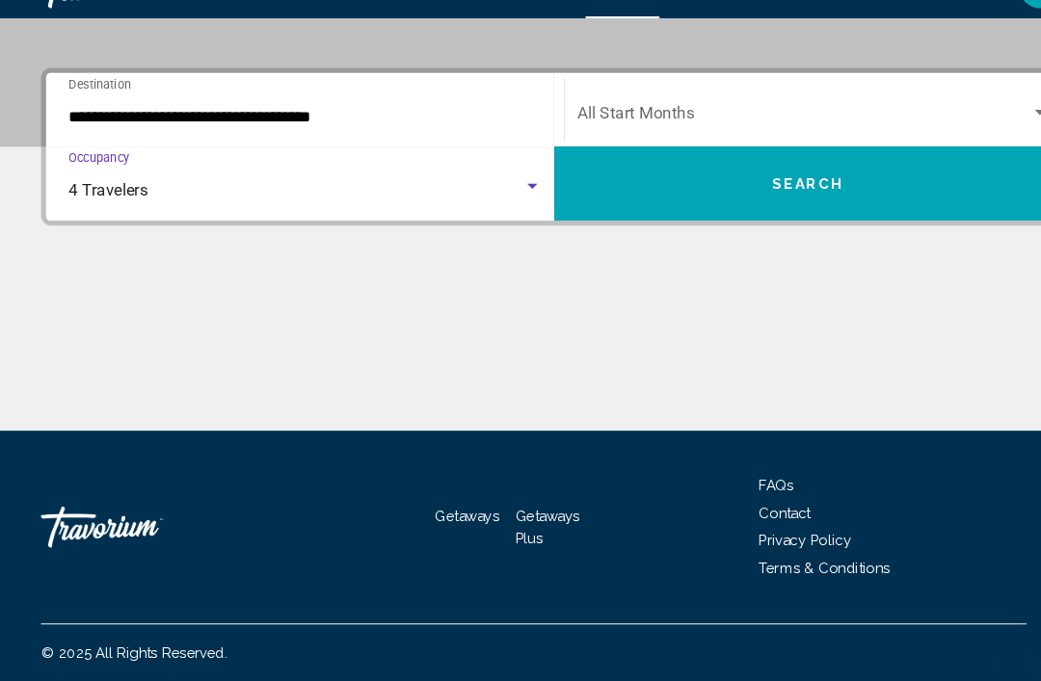
click at [659, 142] on span "Search widget" at bounding box center [756, 150] width 426 height 17
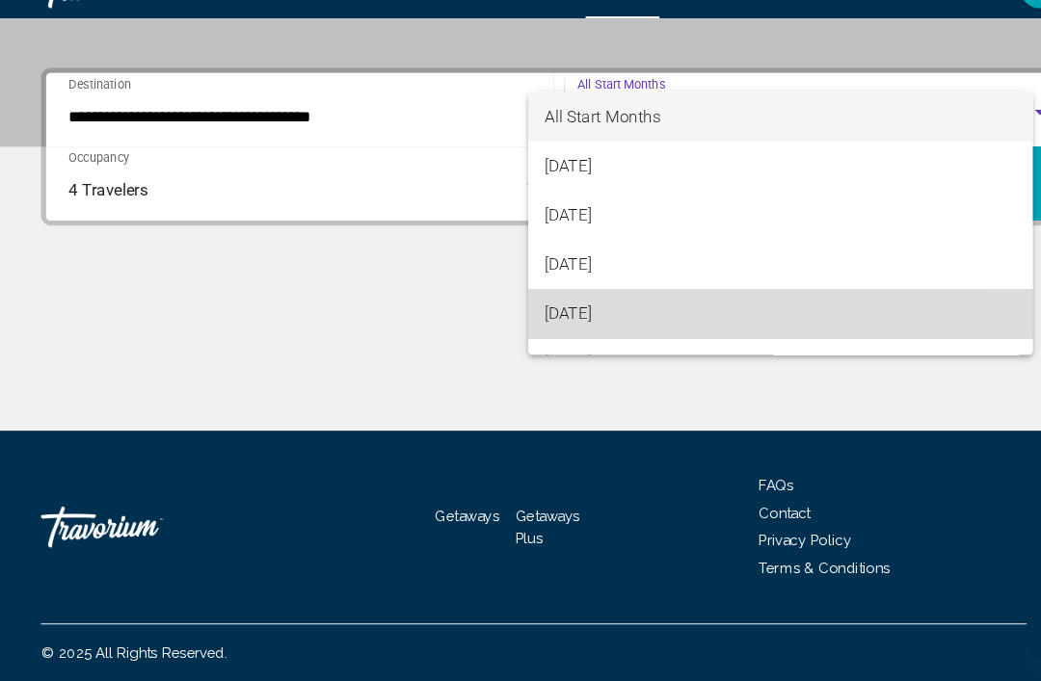
click at [606, 312] on span "[DATE]" at bounding box center [733, 335] width 443 height 46
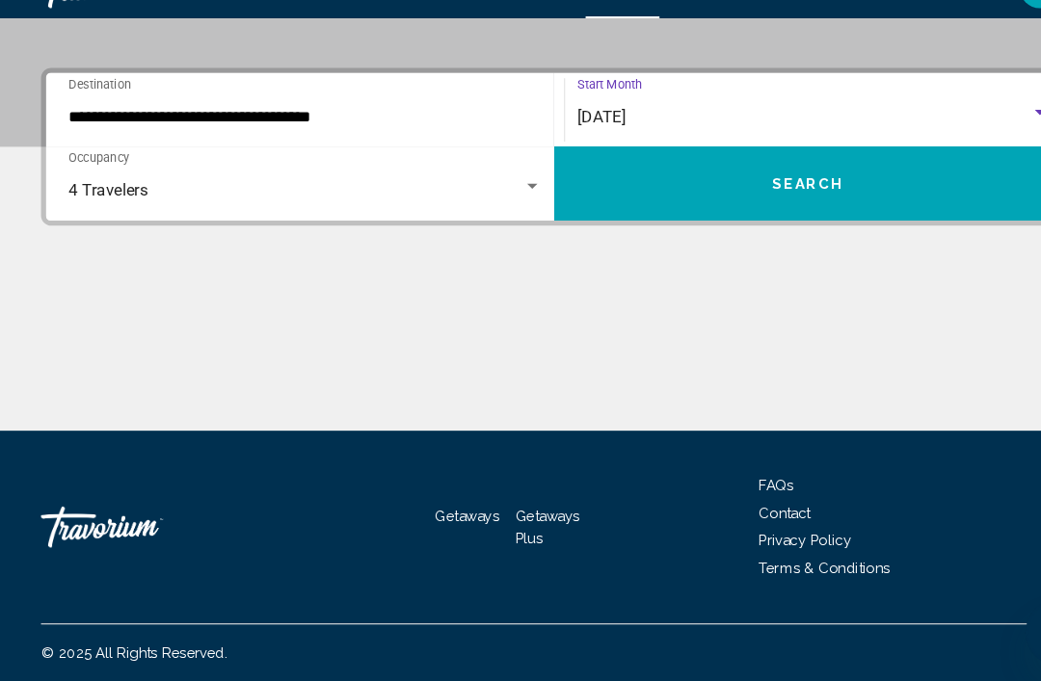
click at [811, 178] on button "Search" at bounding box center [758, 212] width 477 height 69
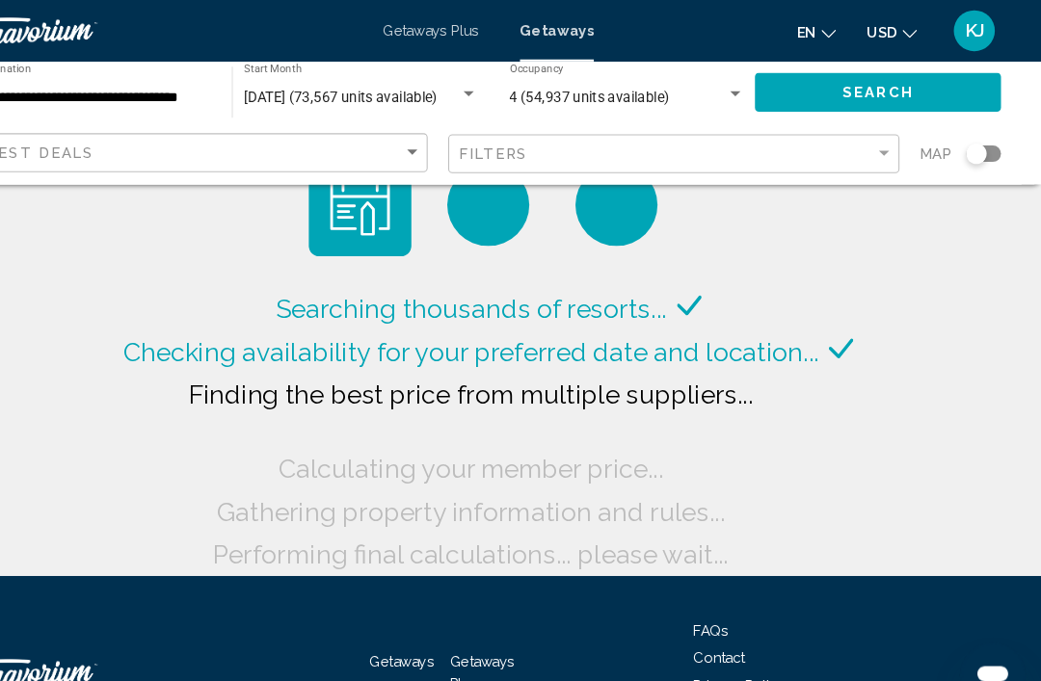
click at [172, 85] on input "**********" at bounding box center [150, 92] width 221 height 15
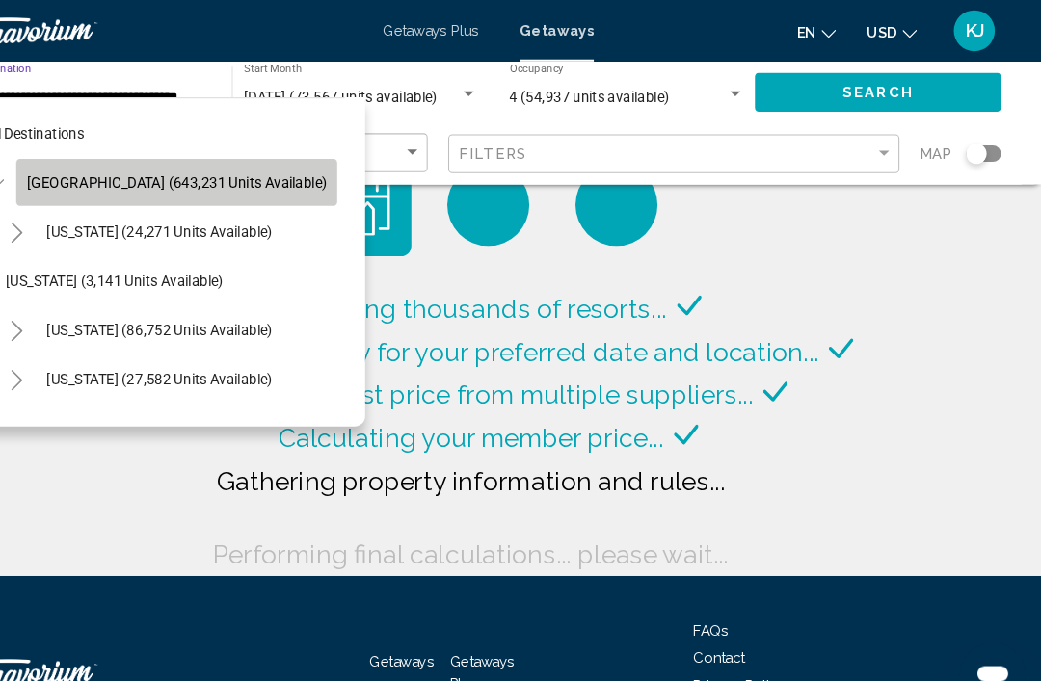
click at [203, 171] on span "[GEOGRAPHIC_DATA] (643,231 units available)" at bounding box center [228, 171] width 282 height 15
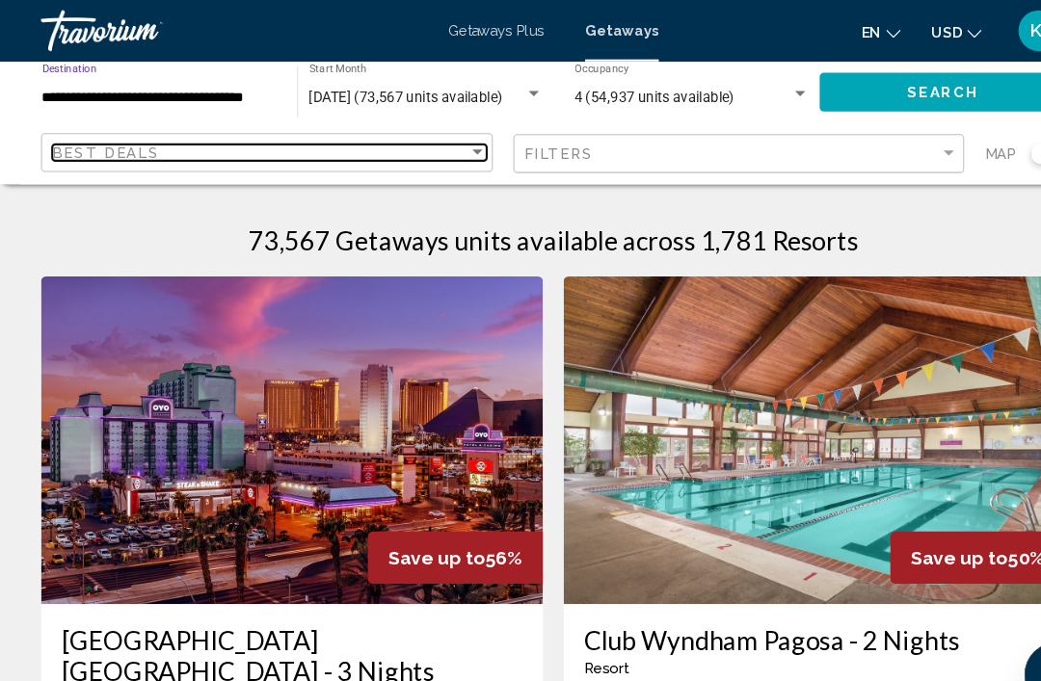
click at [457, 146] on div "Sort by" at bounding box center [448, 143] width 17 height 15
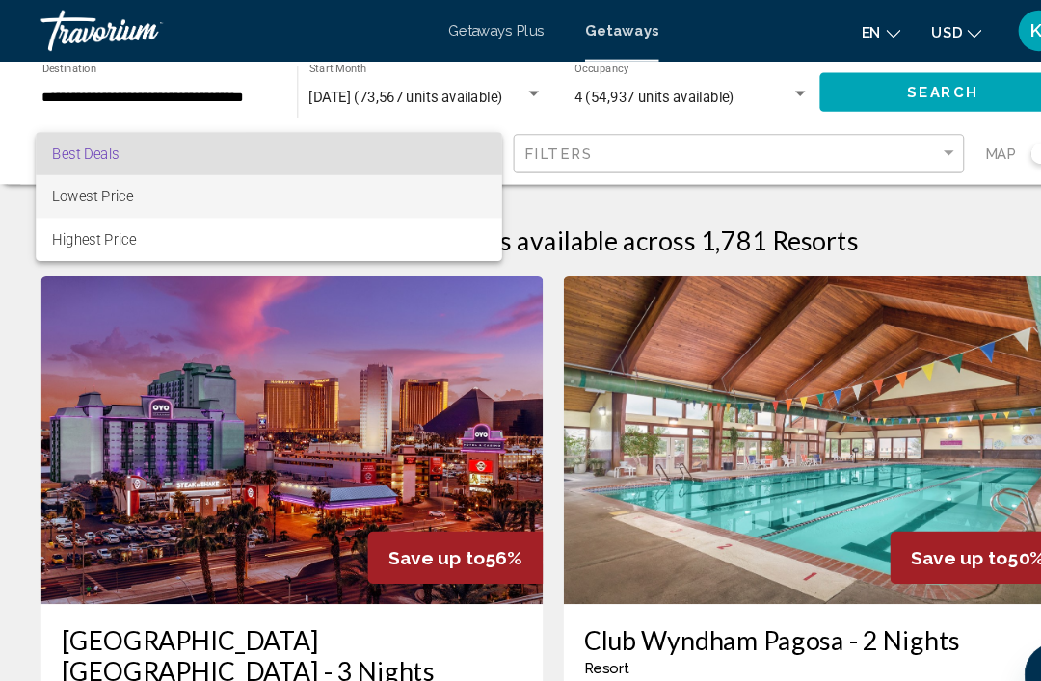
click at [153, 177] on span "Lowest Price" at bounding box center [253, 185] width 408 height 40
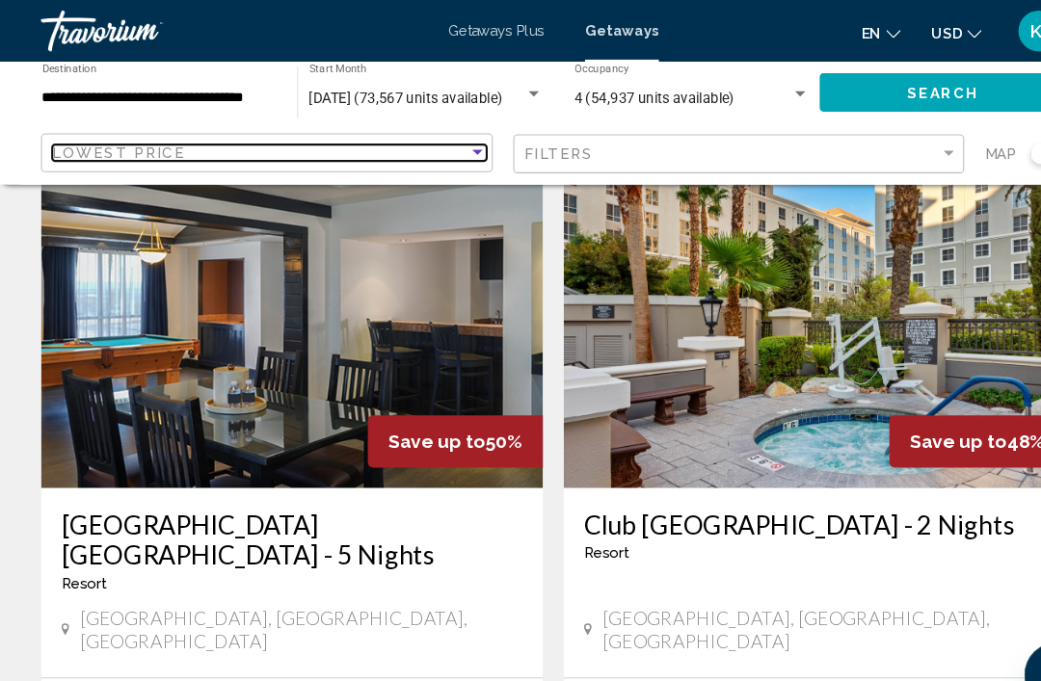
scroll to position [1700, 0]
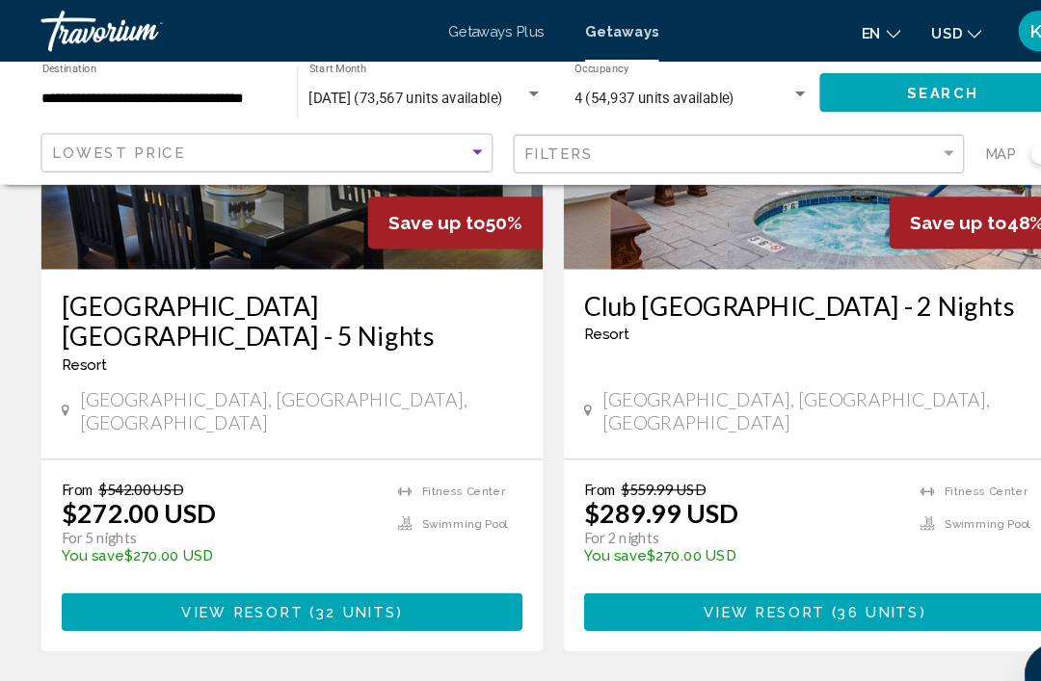
click at [438, 558] on button "View Resort ( 32 units )" at bounding box center [275, 576] width 434 height 36
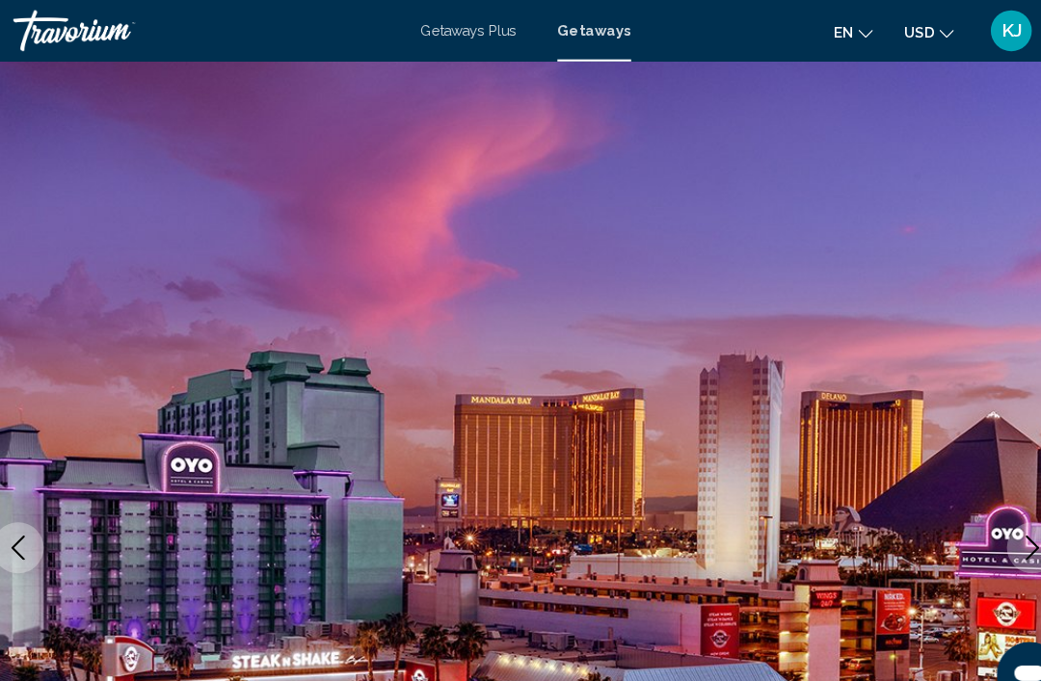
click at [568, 37] on span "Getaways" at bounding box center [584, 28] width 69 height 15
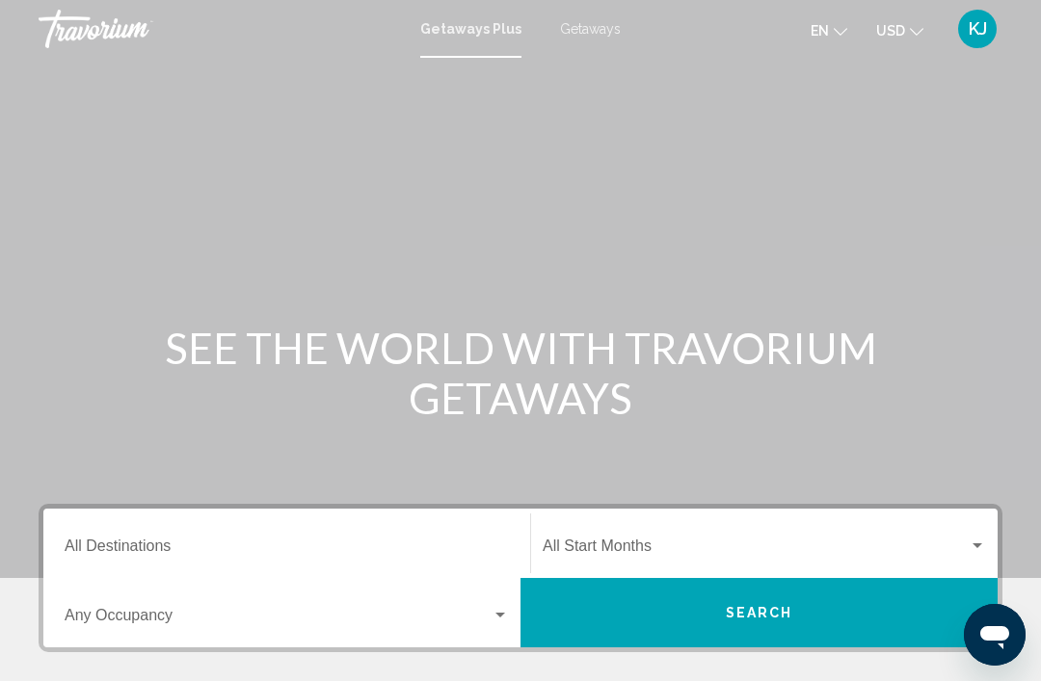
click at [156, 556] on input "Destination All Destinations" at bounding box center [287, 550] width 444 height 17
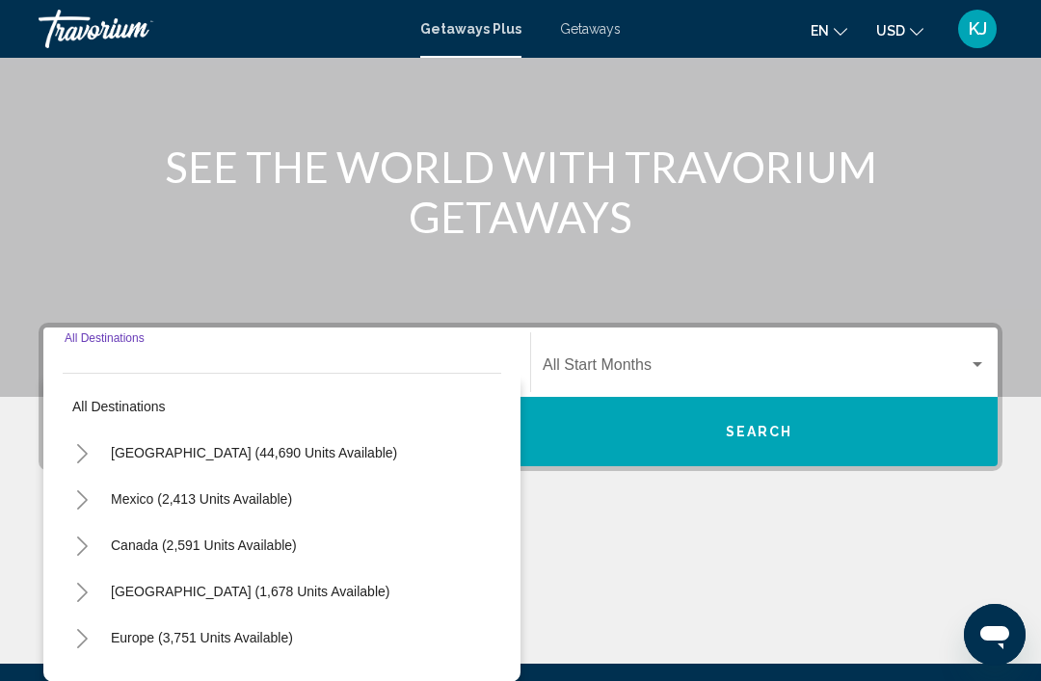
scroll to position [400, 0]
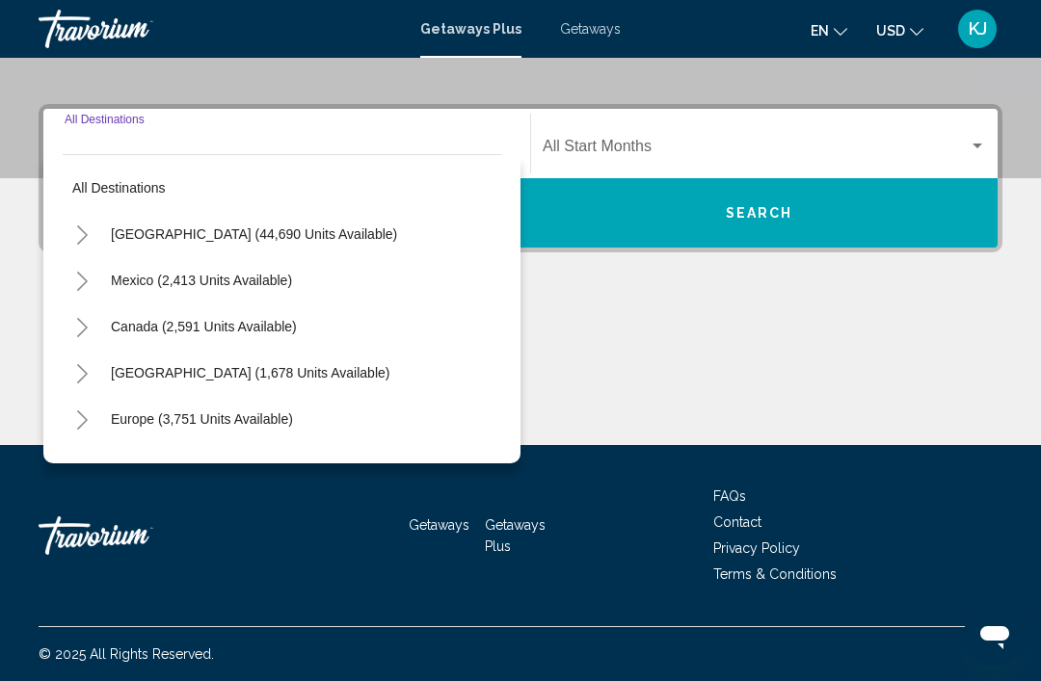
click at [256, 228] on span "[GEOGRAPHIC_DATA] (44,690 units available)" at bounding box center [254, 233] width 286 height 15
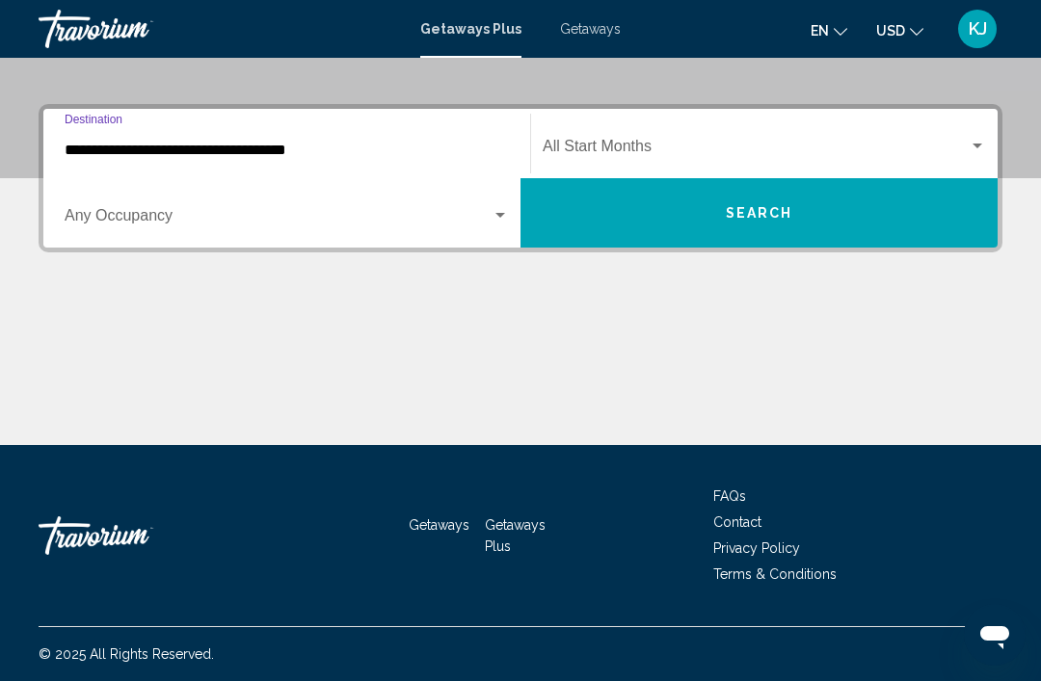
click at [981, 148] on div "Search widget" at bounding box center [977, 146] width 10 height 5
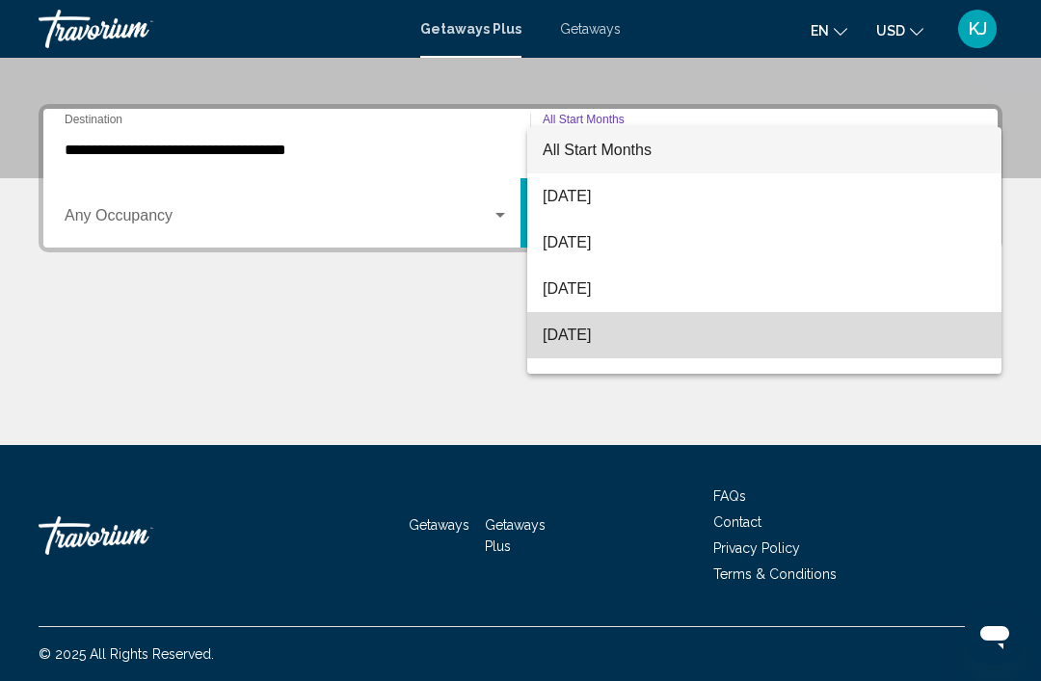
click at [630, 331] on span "[DATE]" at bounding box center [764, 335] width 443 height 46
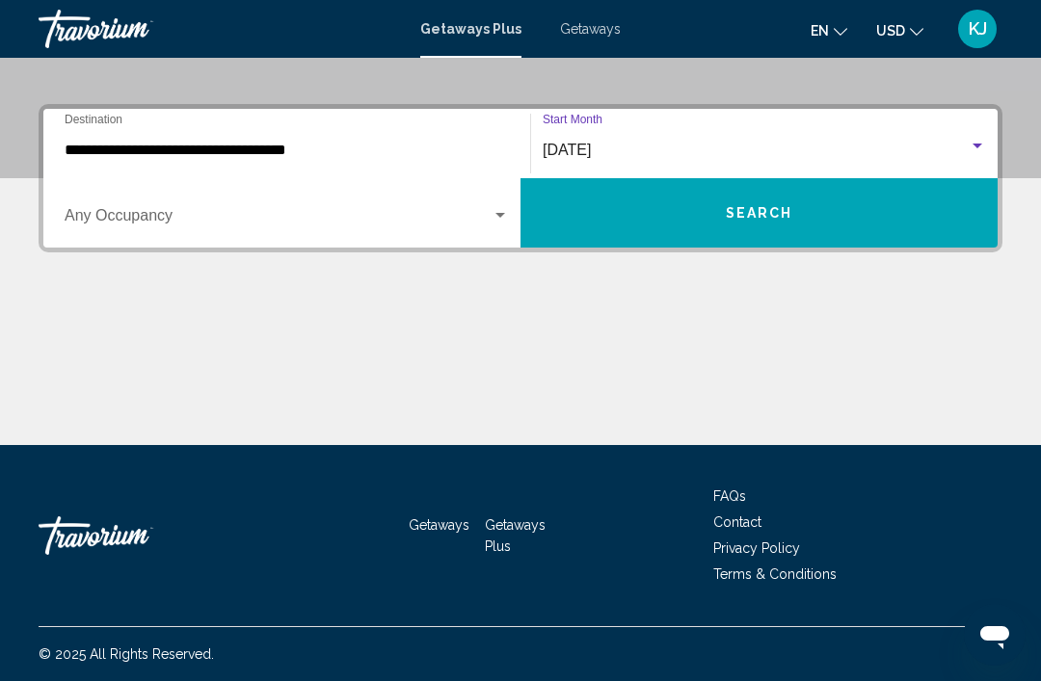
click at [482, 227] on span "Search widget" at bounding box center [278, 219] width 427 height 17
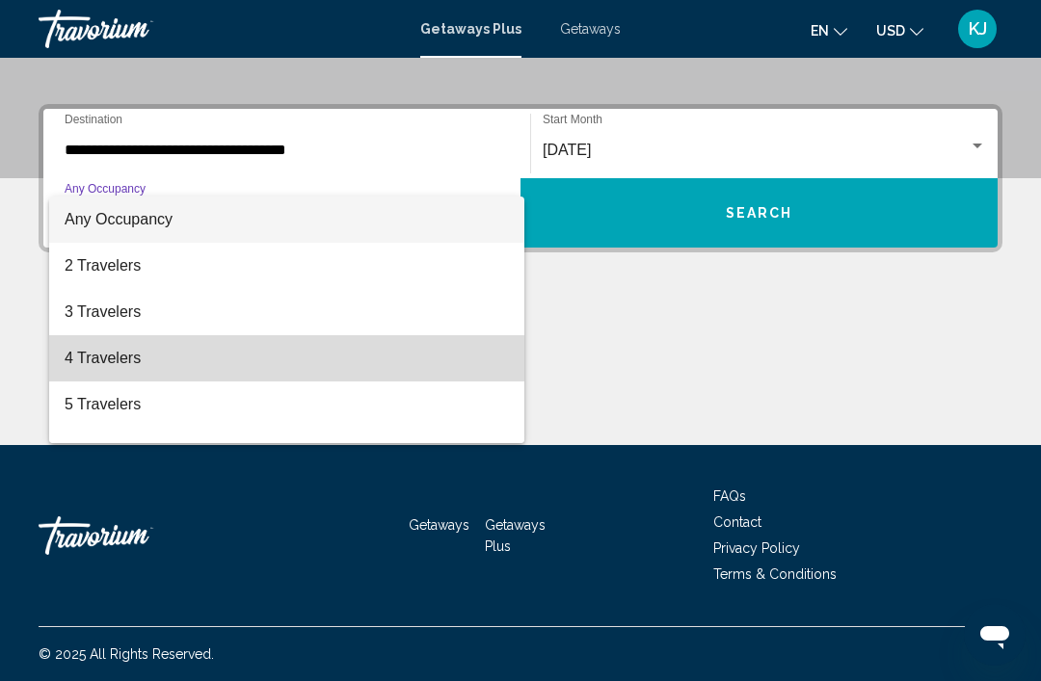
click at [102, 361] on span "4 Travelers" at bounding box center [287, 358] width 444 height 46
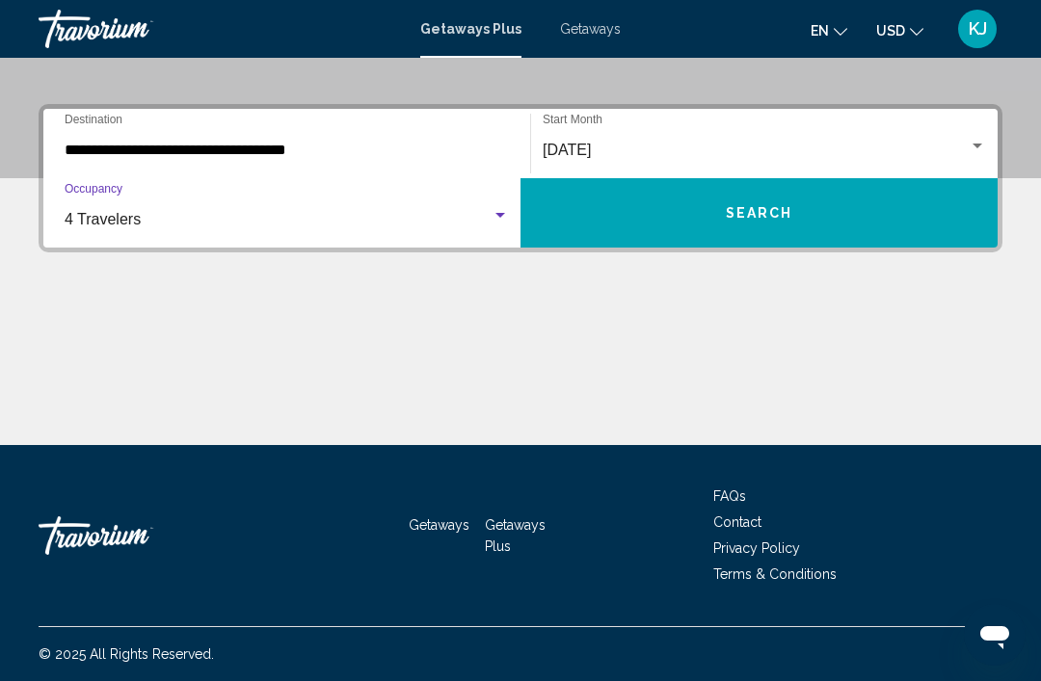
click at [220, 146] on input "**********" at bounding box center [287, 150] width 444 height 17
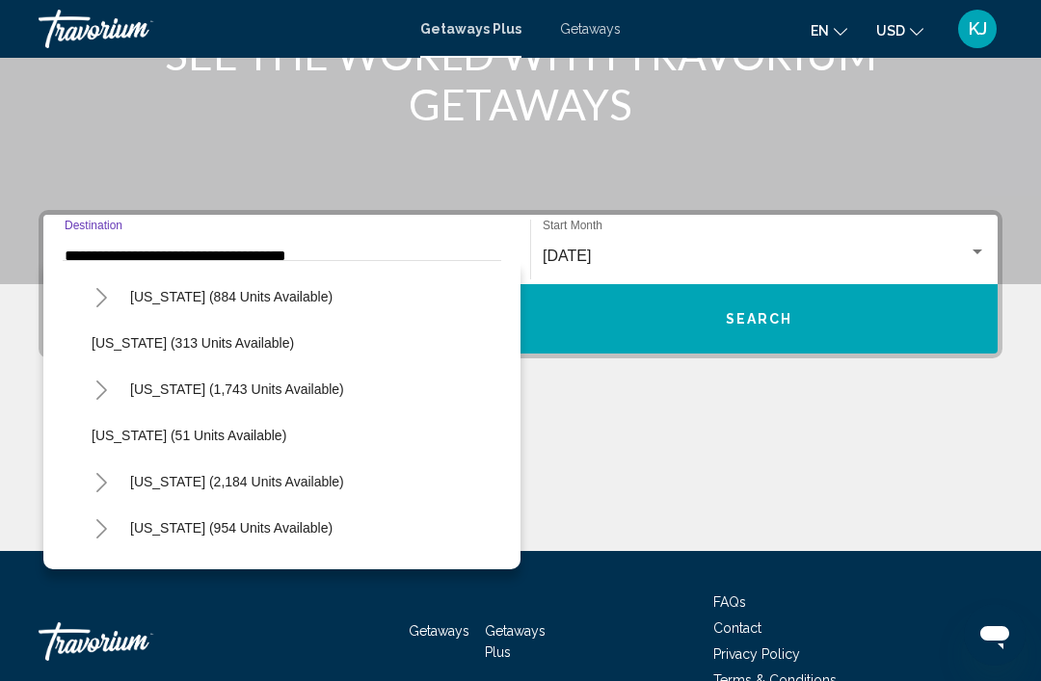
scroll to position [1340, 0]
click at [314, 488] on span "South Carolina (2,184 units available)" at bounding box center [237, 480] width 214 height 15
type input "**********"
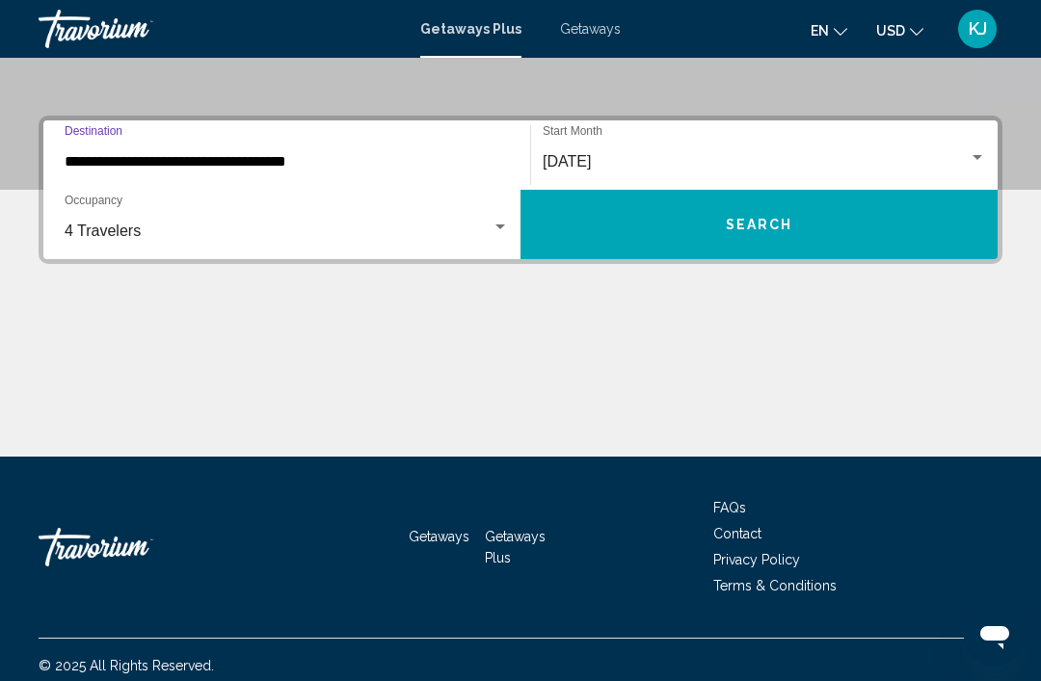
scroll to position [400, 0]
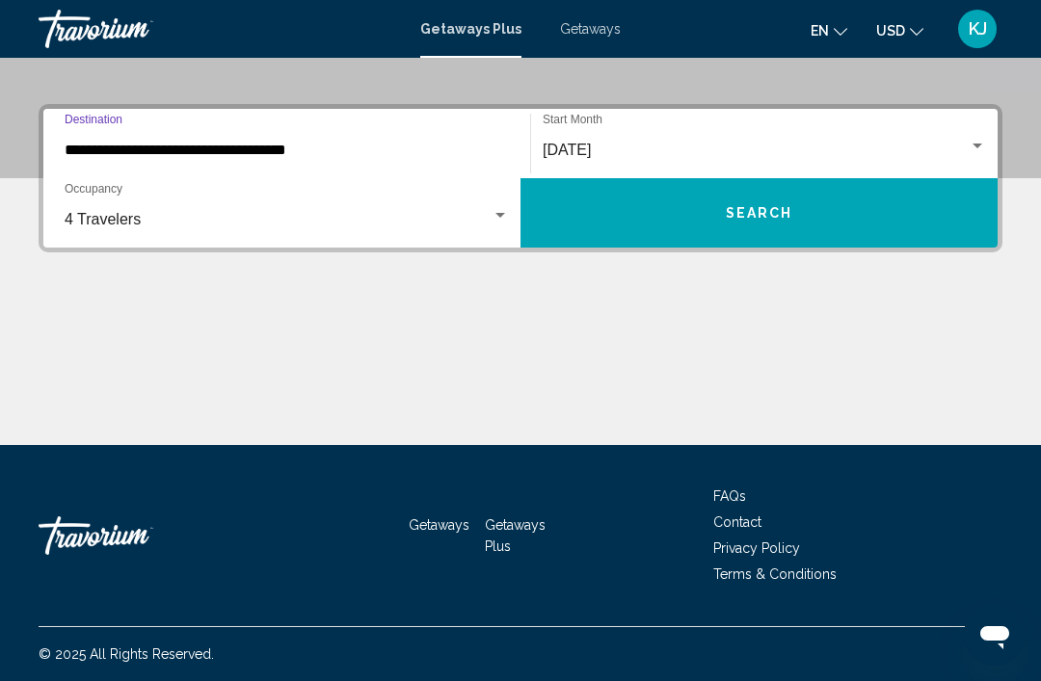
click at [812, 226] on button "Search" at bounding box center [758, 212] width 477 height 69
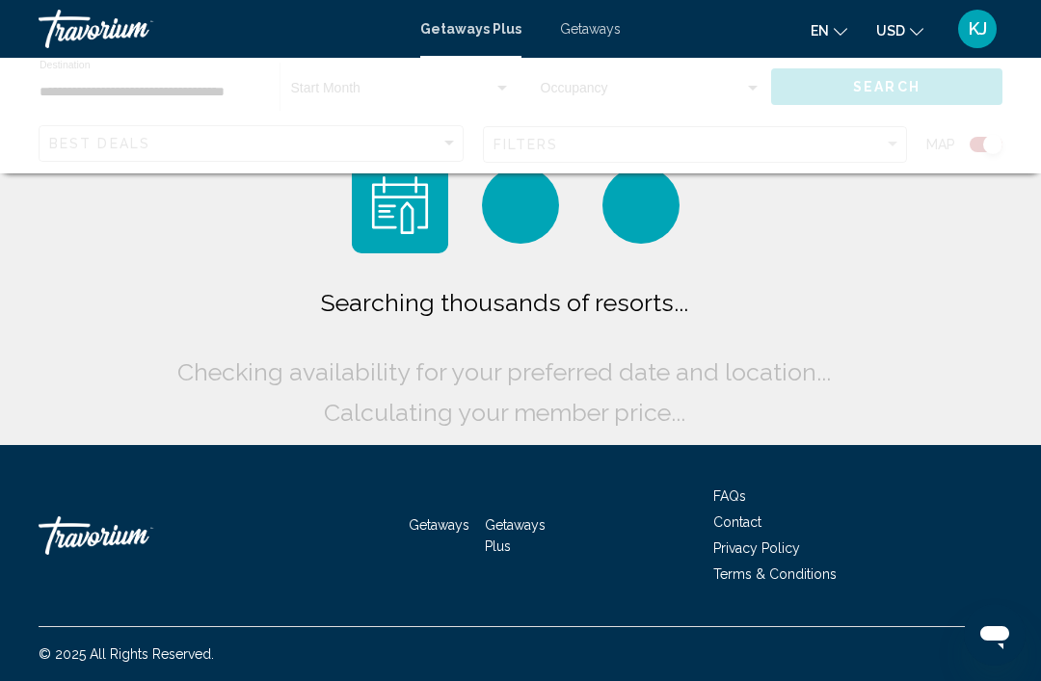
scroll to position [62, 0]
